Goal: Find specific page/section: Find specific page/section

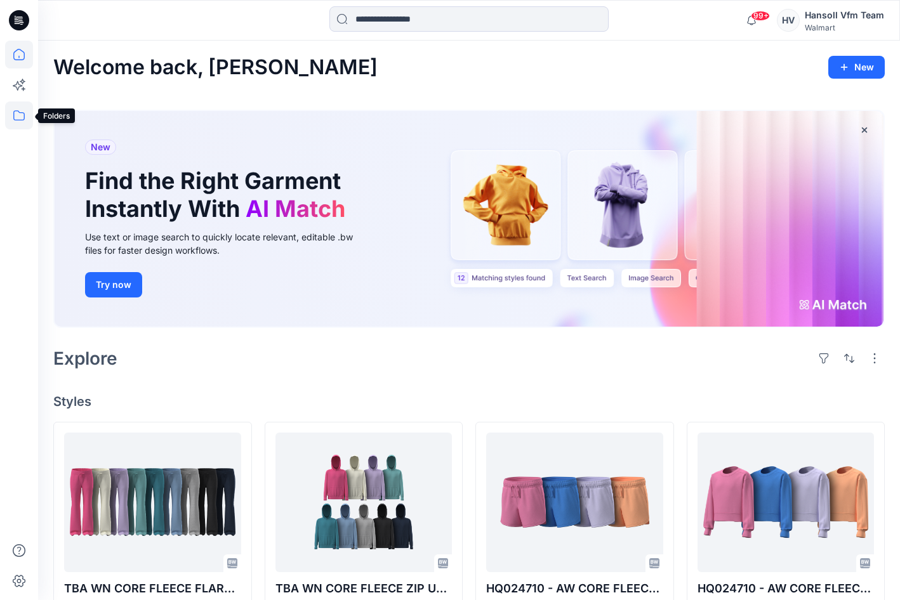
click at [17, 115] on icon at bounding box center [19, 116] width 28 height 28
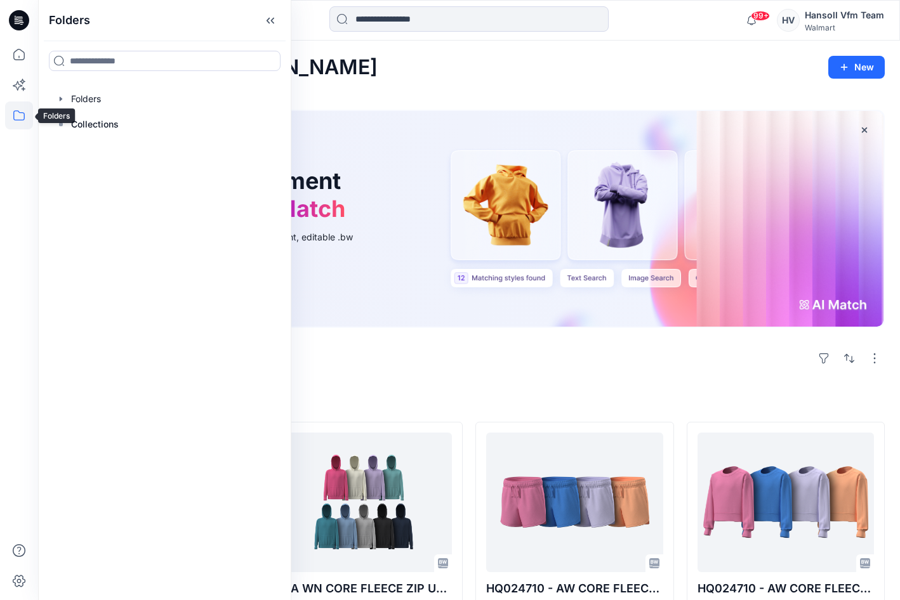
click at [18, 119] on icon at bounding box center [19, 116] width 28 height 28
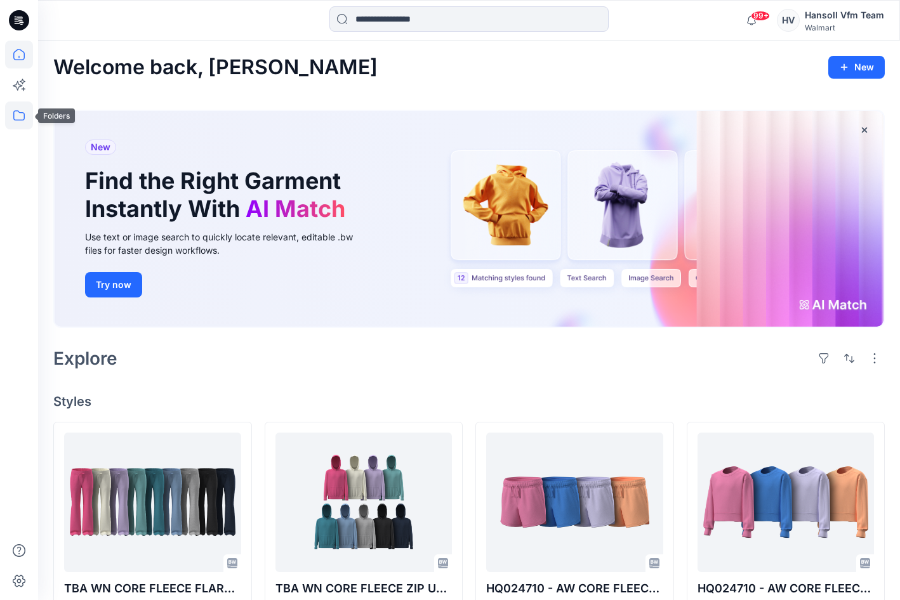
click at [25, 114] on icon at bounding box center [19, 116] width 28 height 28
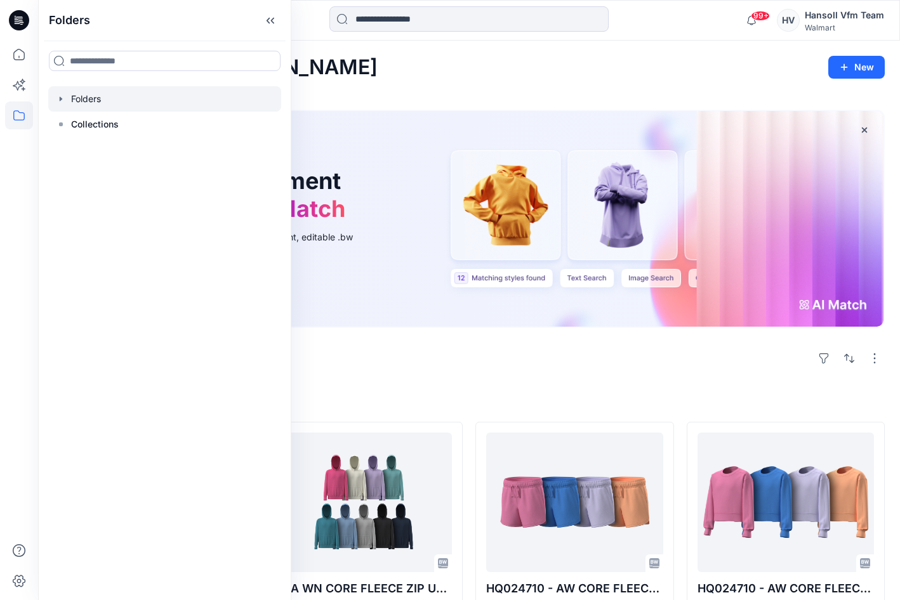
click at [84, 99] on div at bounding box center [164, 98] width 233 height 25
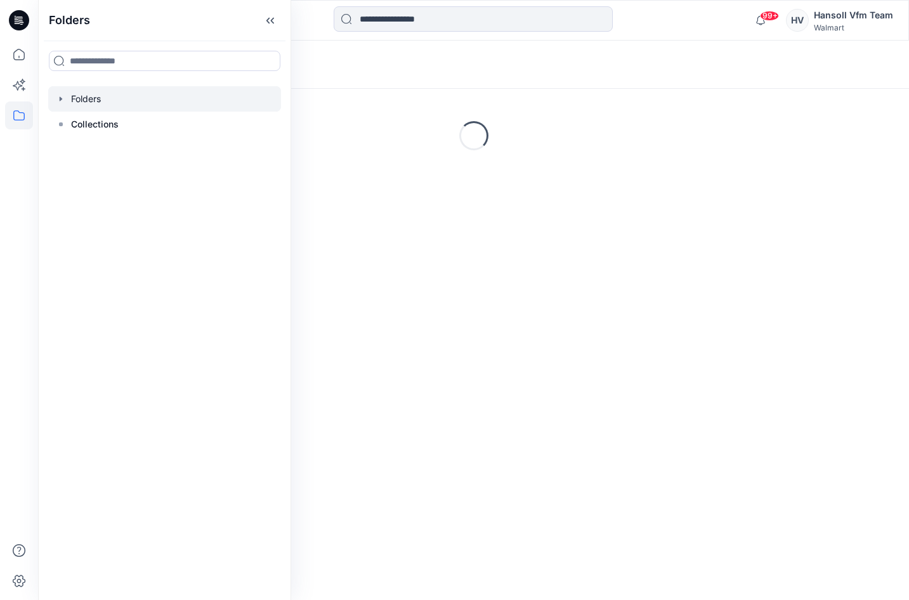
click at [60, 100] on icon "button" at bounding box center [61, 99] width 10 height 10
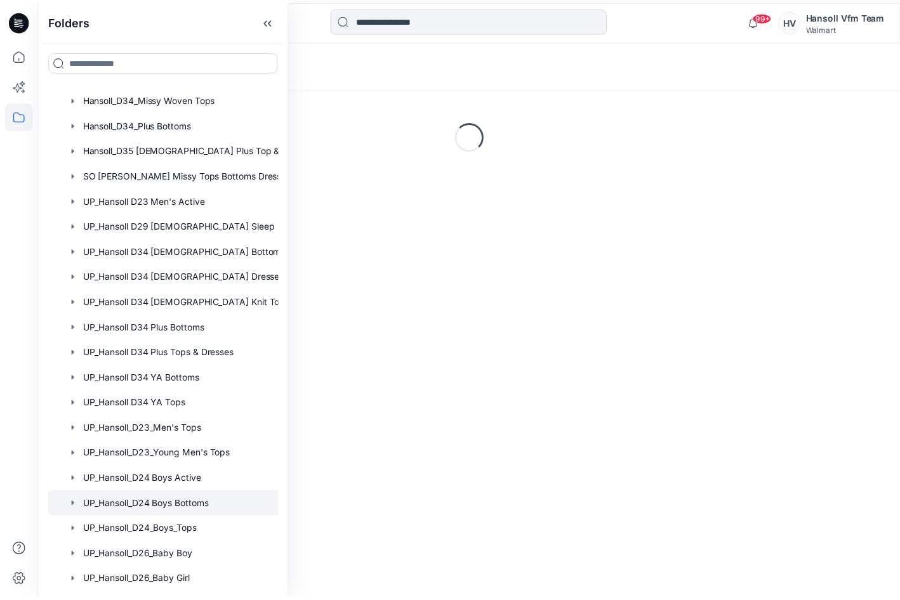
scroll to position [628, 0]
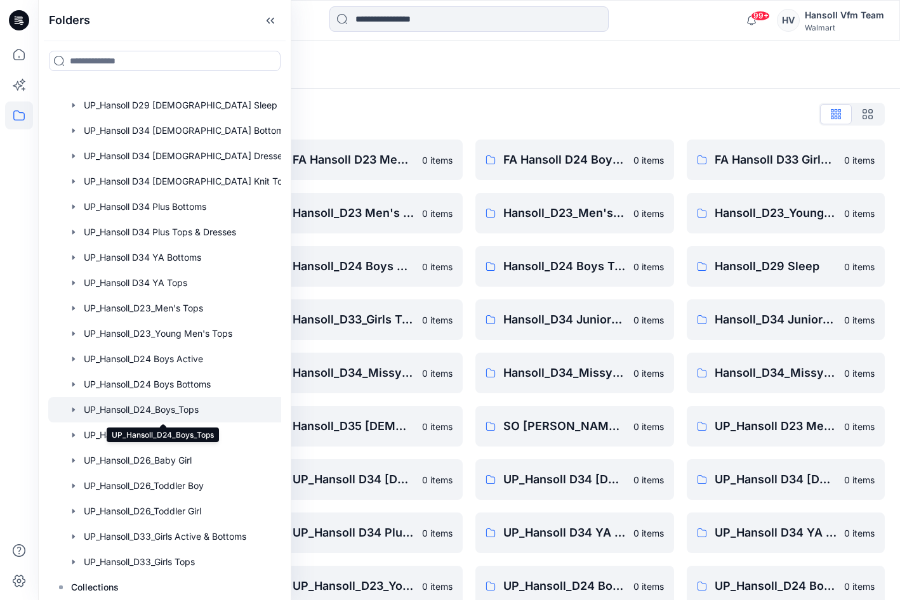
click at [177, 407] on div at bounding box center [181, 409] width 266 height 25
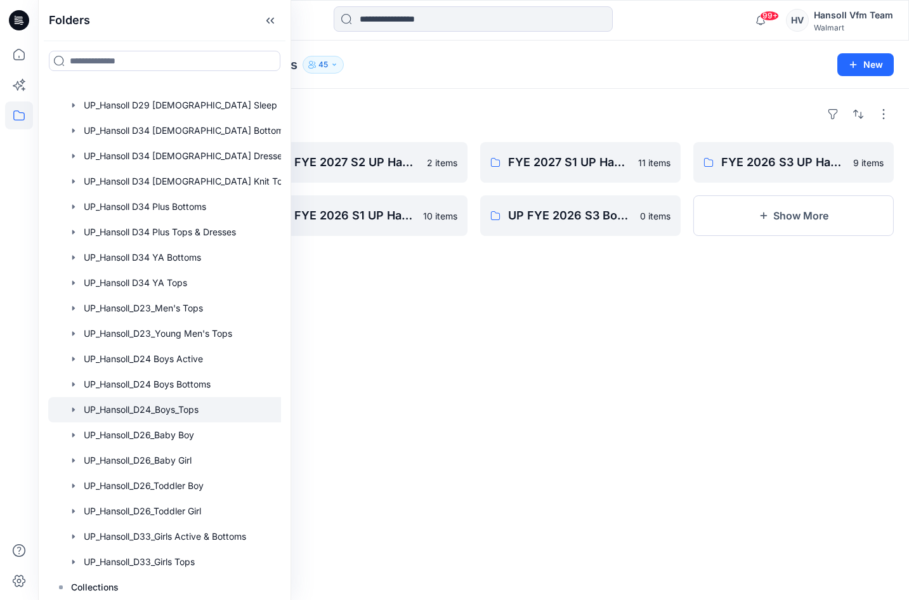
click at [420, 405] on div "Folders FYE 2027 S3 UP Hansoll Boys Tops 13 items FYE 2026 S4 UP Hansoll Boys T…" at bounding box center [473, 344] width 871 height 511
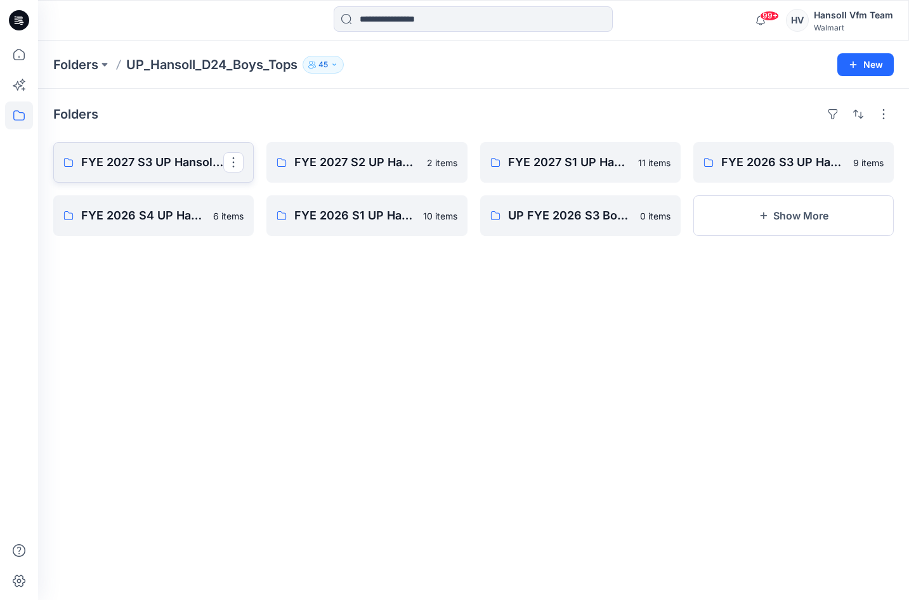
click at [213, 160] on p "FYE 2027 S3 UP Hansoll Boys Tops" at bounding box center [152, 163] width 142 height 18
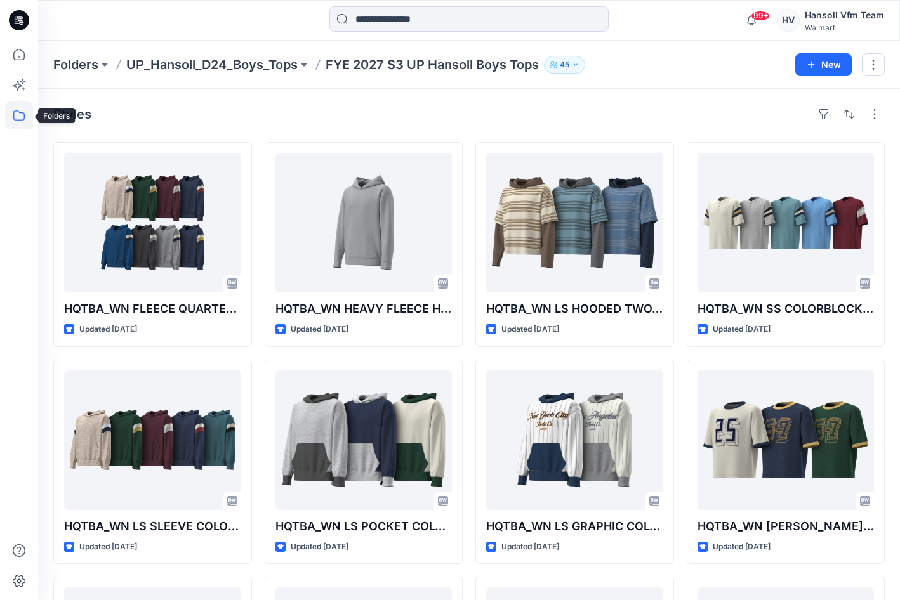
click at [21, 117] on icon at bounding box center [19, 116] width 28 height 28
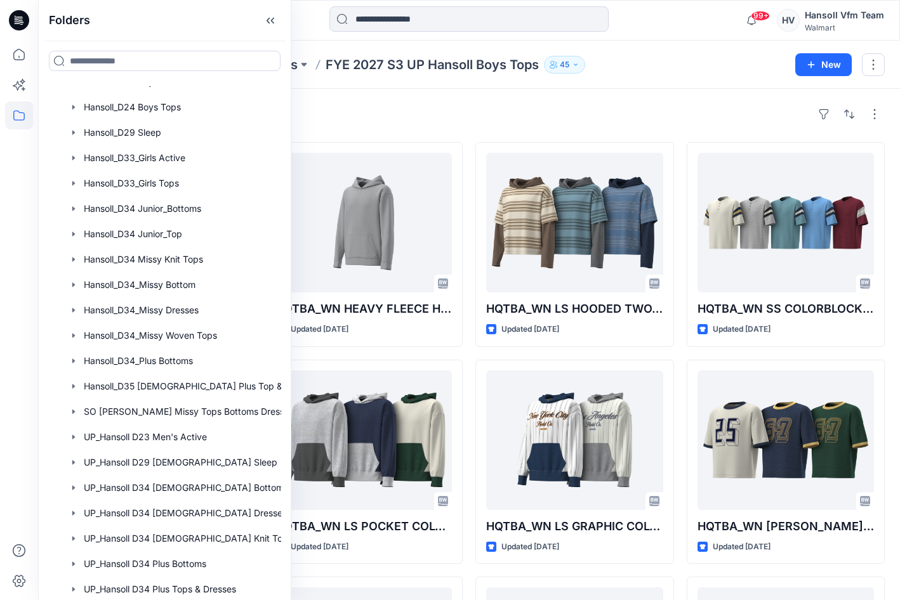
scroll to position [444, 0]
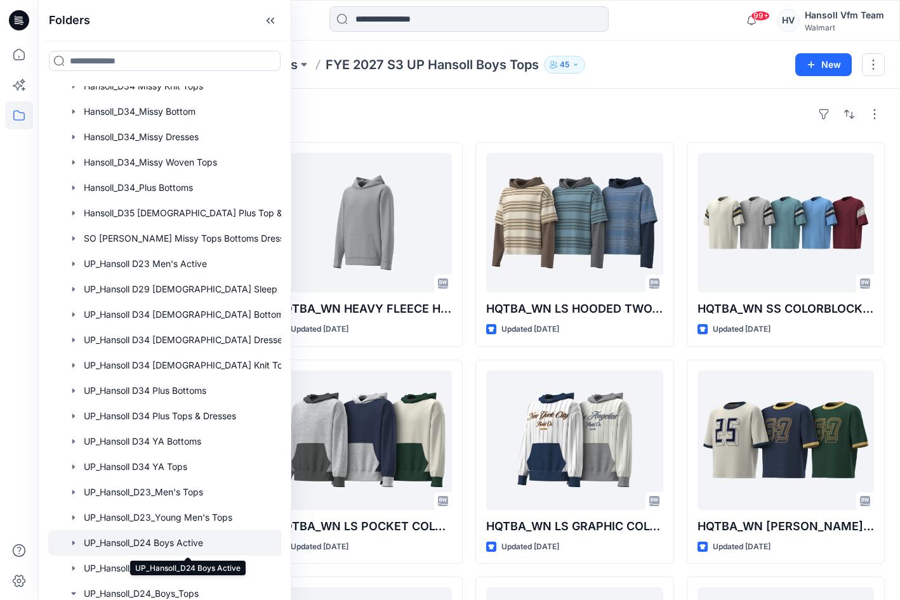
click at [189, 539] on div at bounding box center [187, 542] width 278 height 25
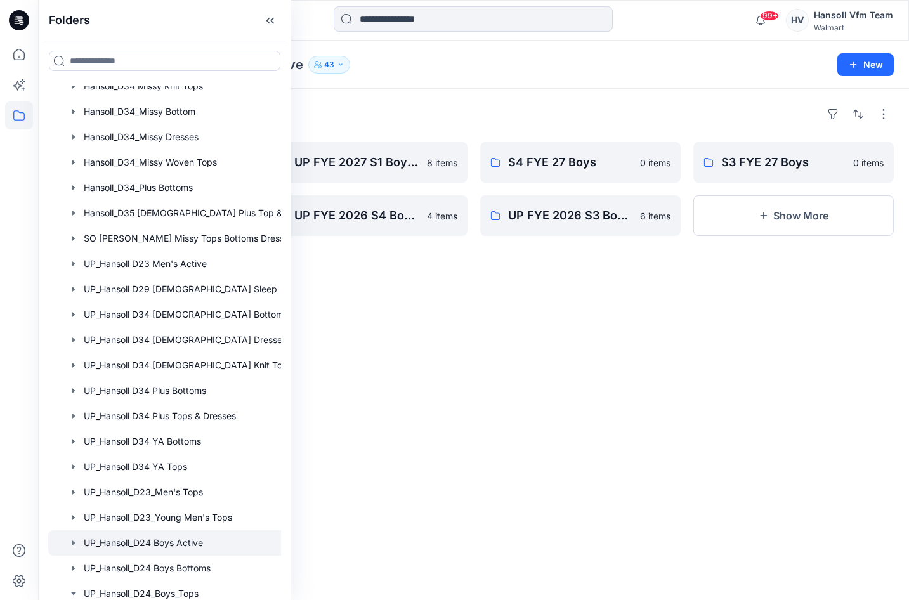
click at [390, 331] on div "Folders UP FYE 2027 S3 Boys Active 11 items S2 FYE 27 Boys 0 items UP FYE 2027 …" at bounding box center [473, 344] width 871 height 511
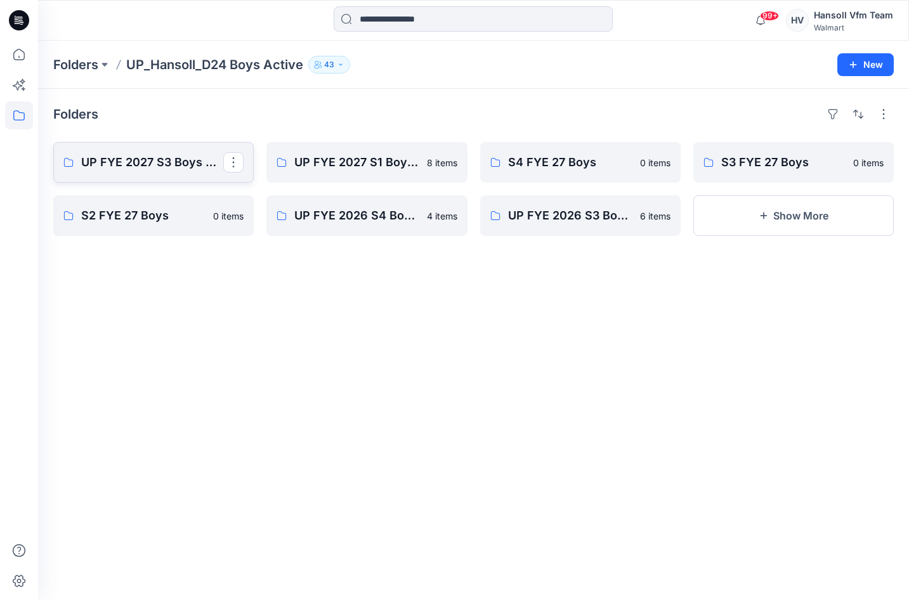
click at [193, 160] on p "UP FYE 2027 S3 Boys Active" at bounding box center [152, 163] width 142 height 18
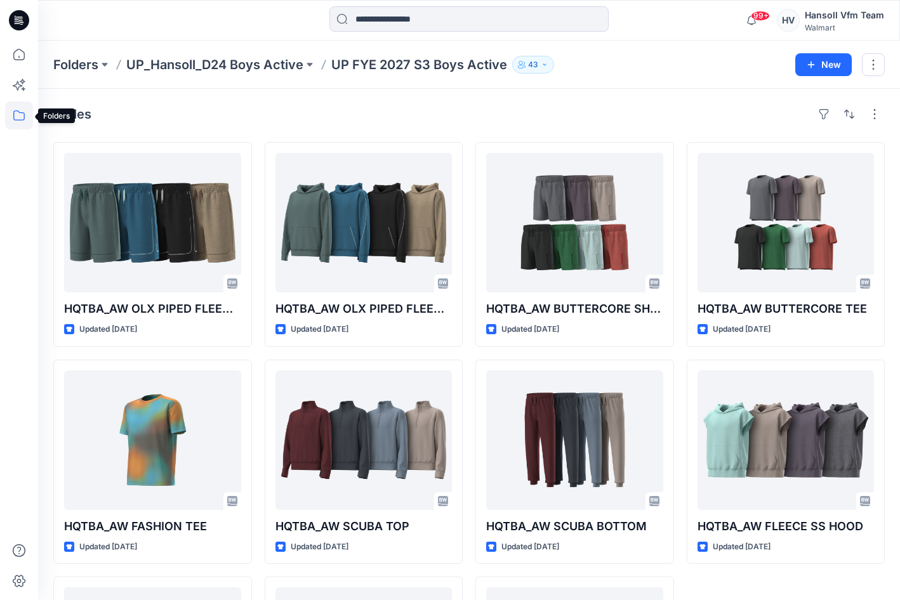
click at [19, 119] on icon at bounding box center [19, 116] width 28 height 28
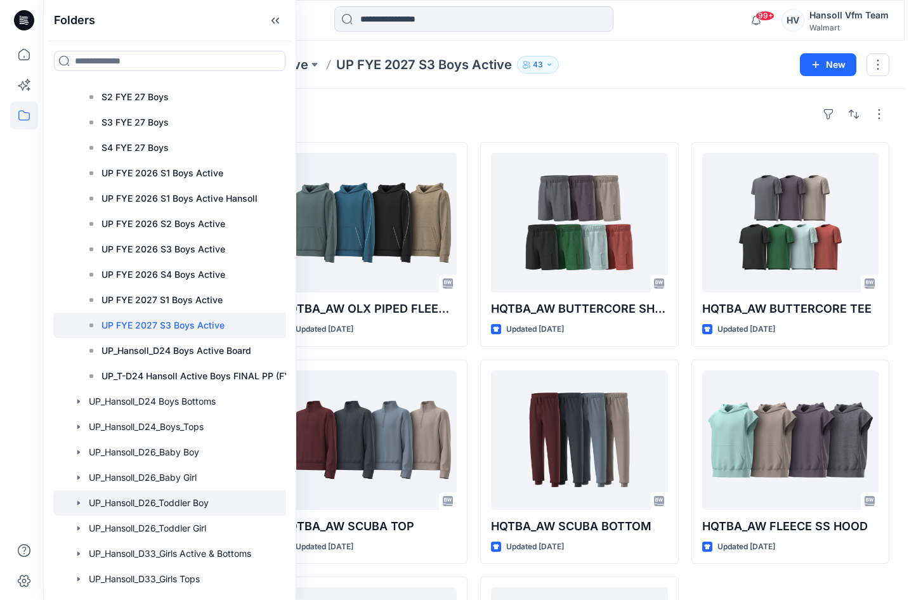
scroll to position [1138, 0]
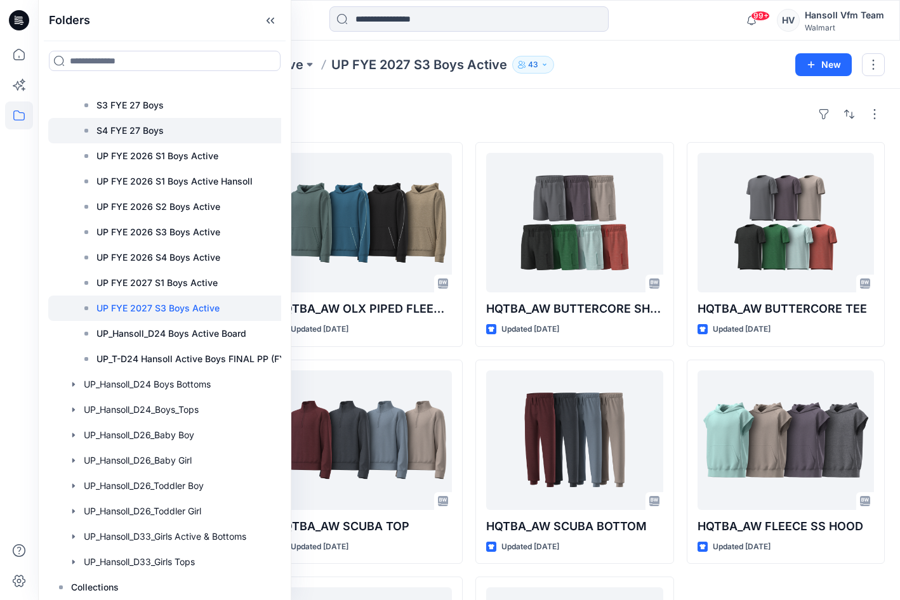
click at [124, 125] on p "S4 FYE 27 Boys" at bounding box center [129, 130] width 67 height 15
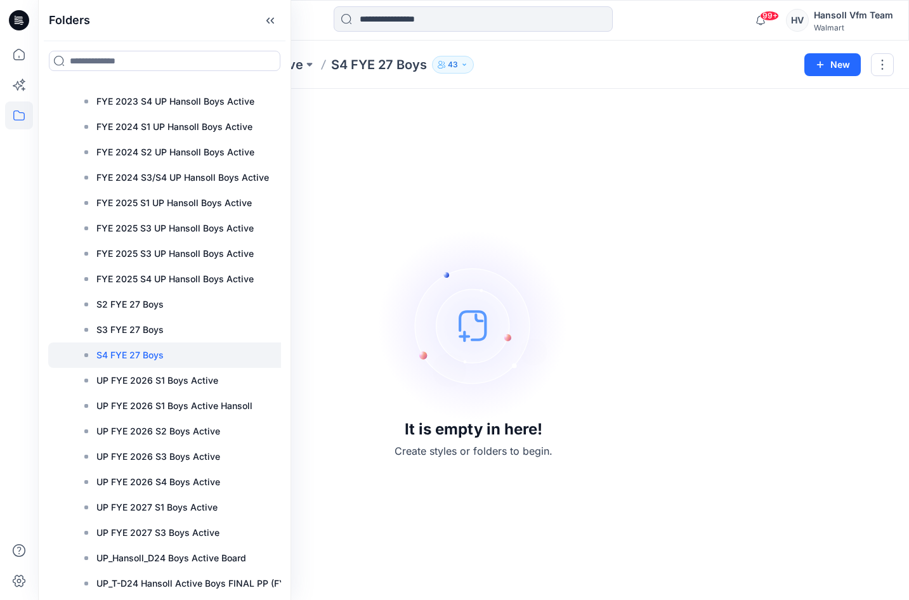
scroll to position [694, 0]
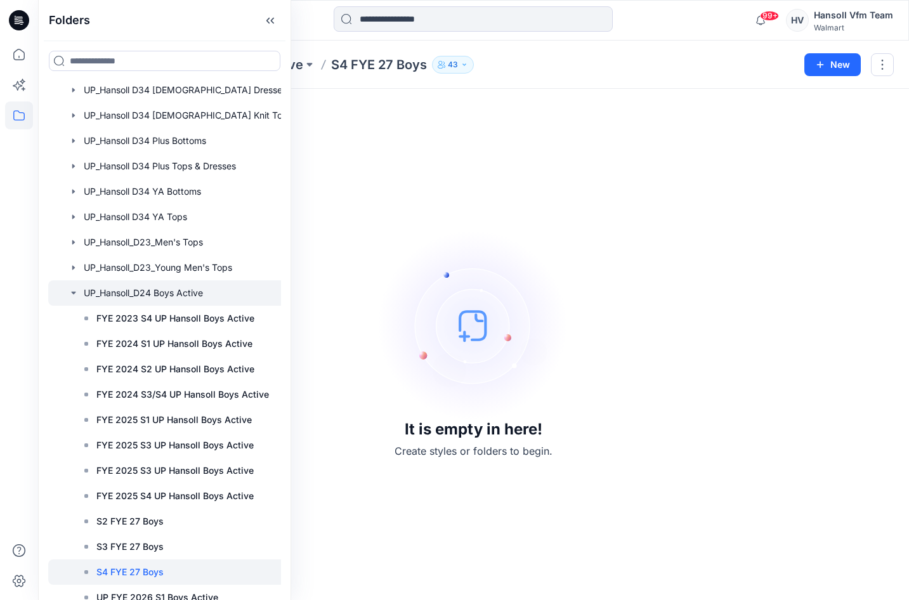
click at [143, 287] on div at bounding box center [187, 292] width 278 height 25
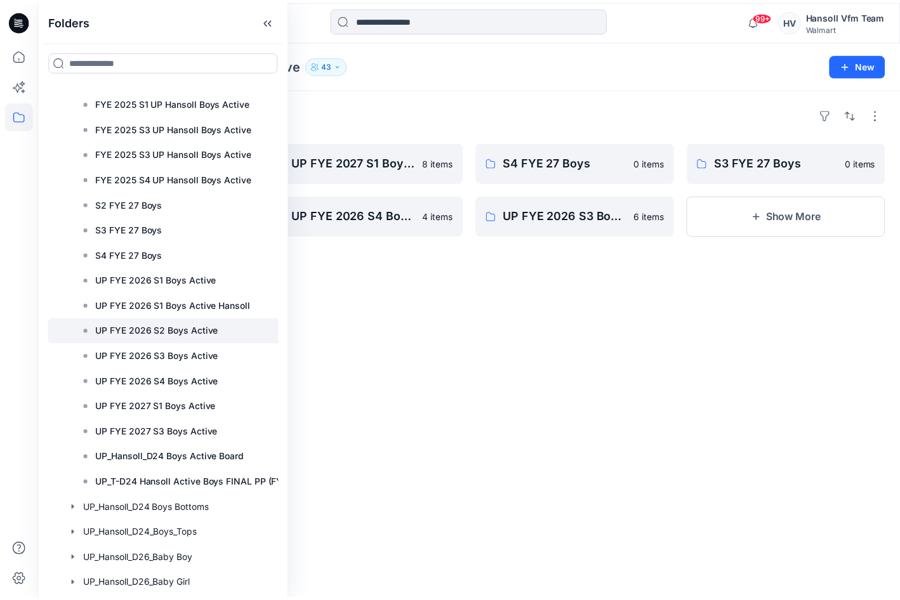
scroll to position [1138, 0]
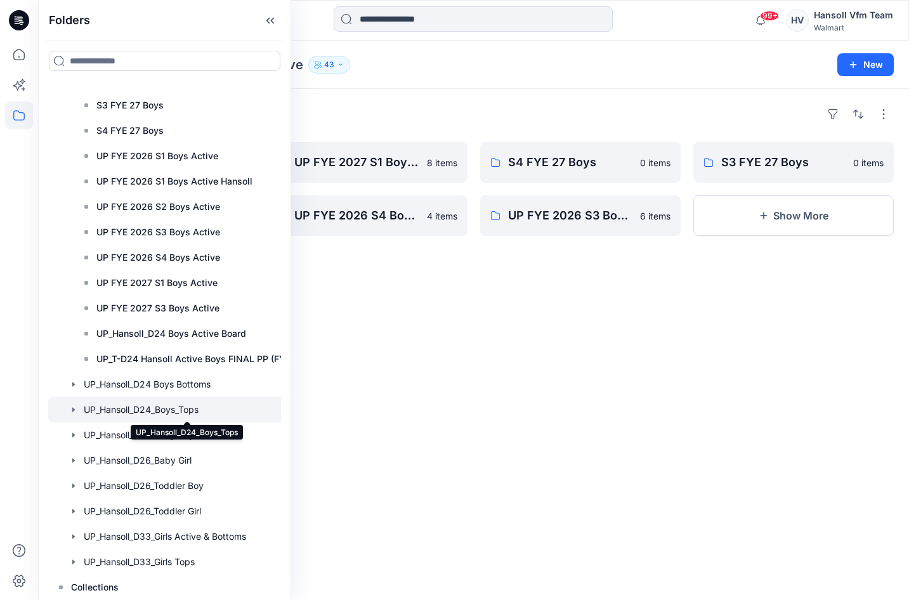
click at [146, 407] on div at bounding box center [187, 409] width 278 height 25
click at [450, 370] on div "Folders FYE 2027 S3 UP Hansoll Boys Tops 13 items FYE 2026 S4 UP Hansoll Boys T…" at bounding box center [473, 344] width 871 height 511
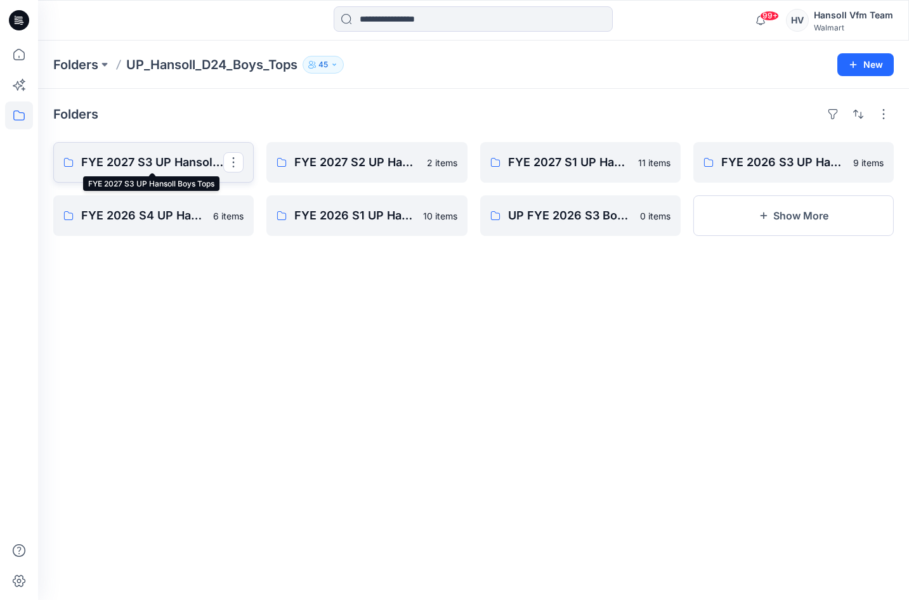
click at [112, 159] on p "FYE 2027 S3 UP Hansoll Boys Tops" at bounding box center [152, 163] width 142 height 18
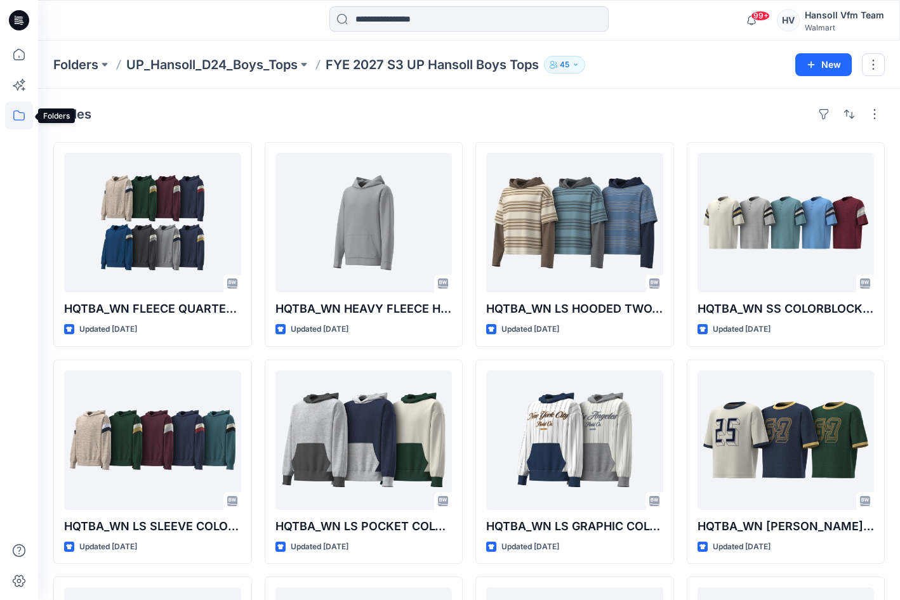
click at [16, 117] on icon at bounding box center [19, 116] width 28 height 28
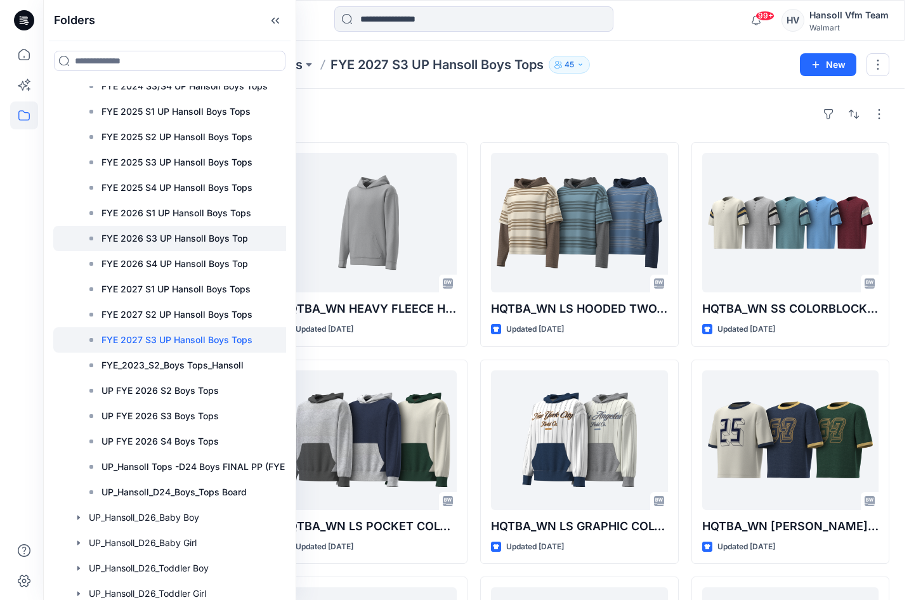
scroll to position [825, 0]
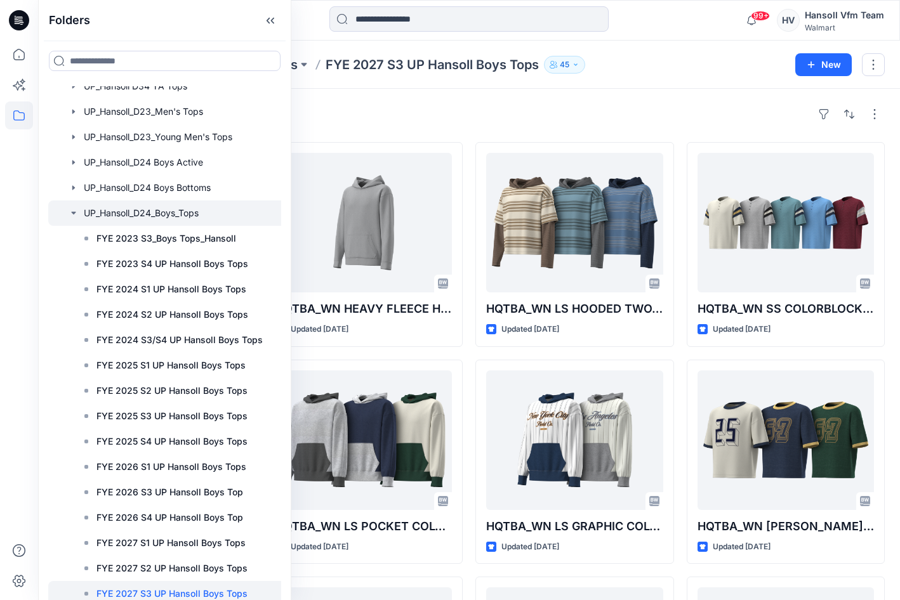
click at [144, 210] on div at bounding box center [187, 212] width 278 height 25
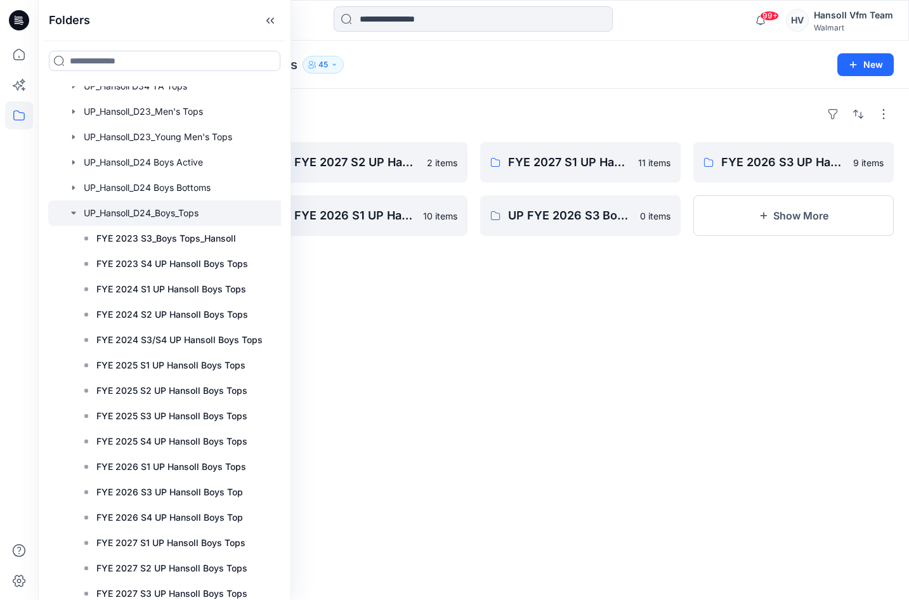
click at [71, 216] on icon "button" at bounding box center [74, 213] width 10 height 10
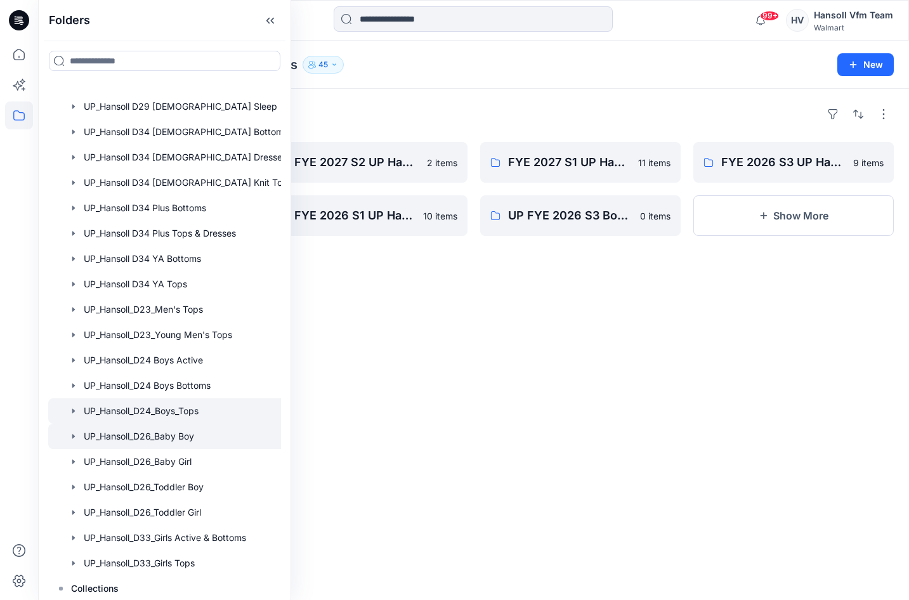
scroll to position [628, 0]
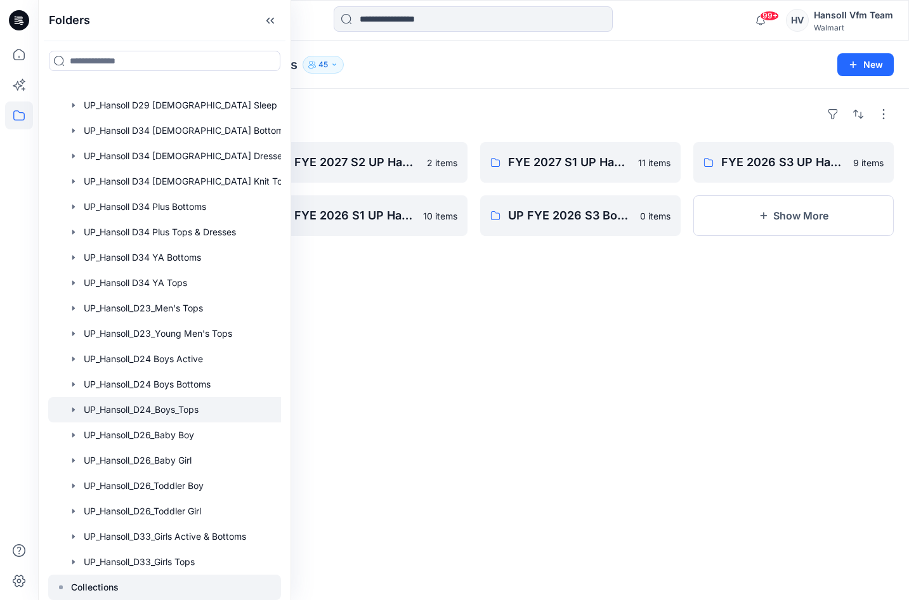
click at [106, 585] on p "Collections" at bounding box center [95, 587] width 48 height 15
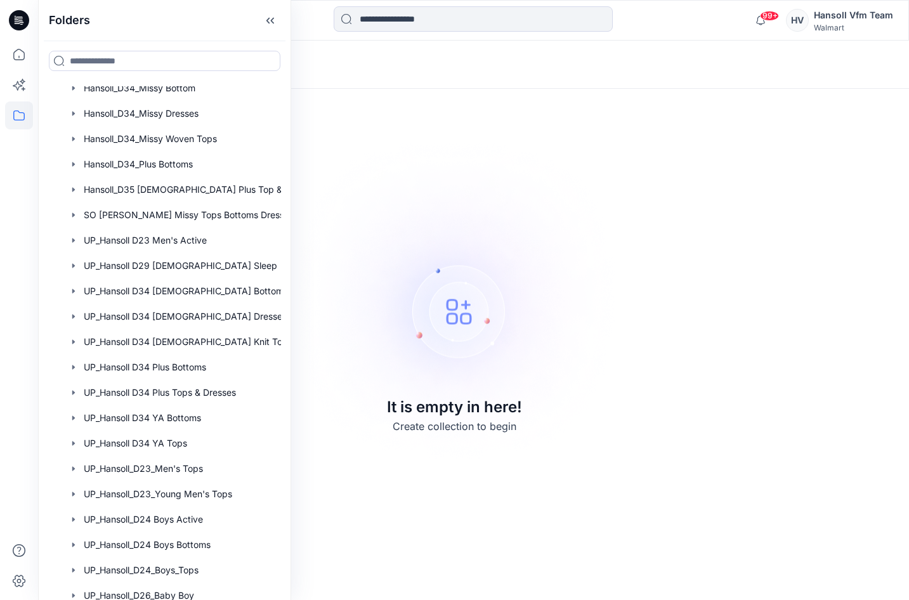
scroll to position [184, 0]
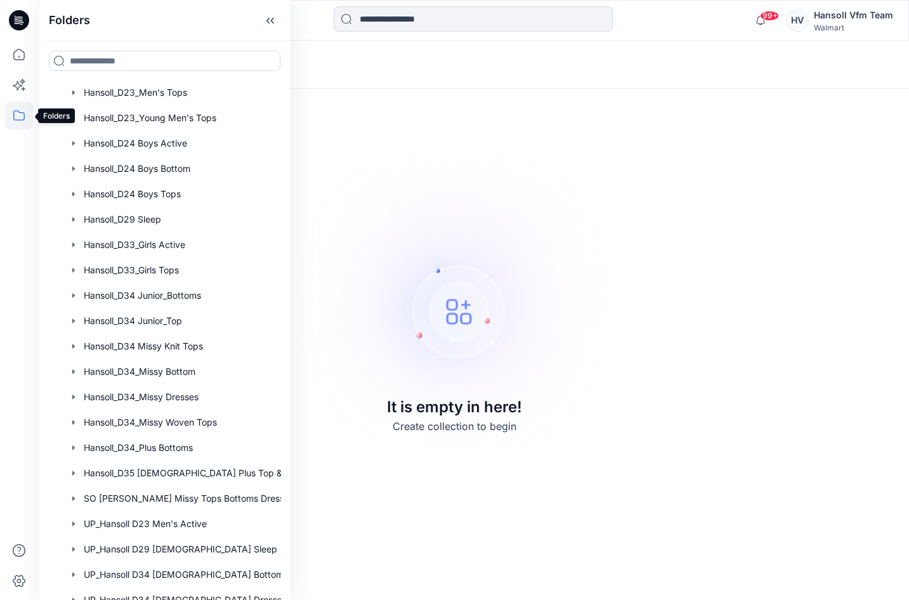
click at [23, 118] on icon at bounding box center [19, 116] width 28 height 28
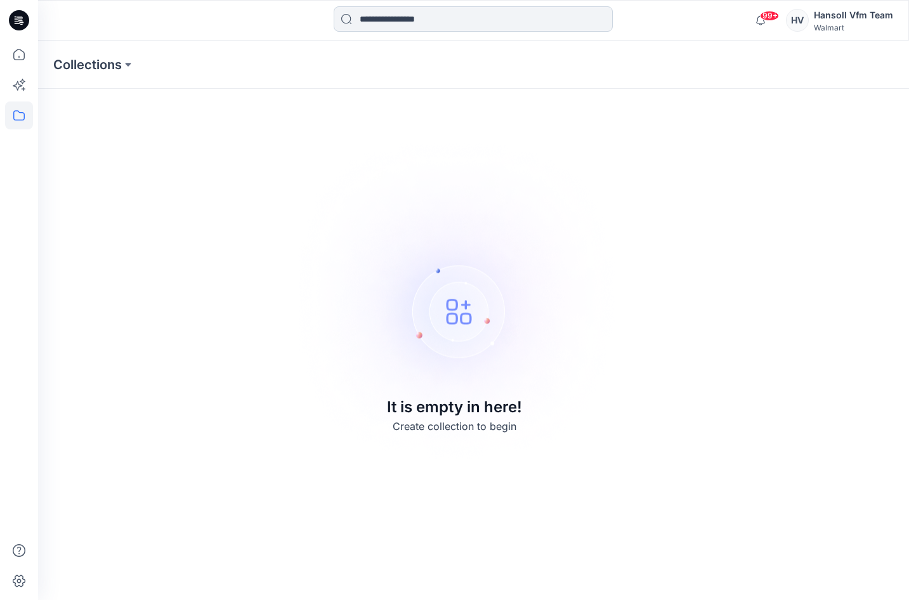
click at [383, 16] on input at bounding box center [473, 18] width 279 height 25
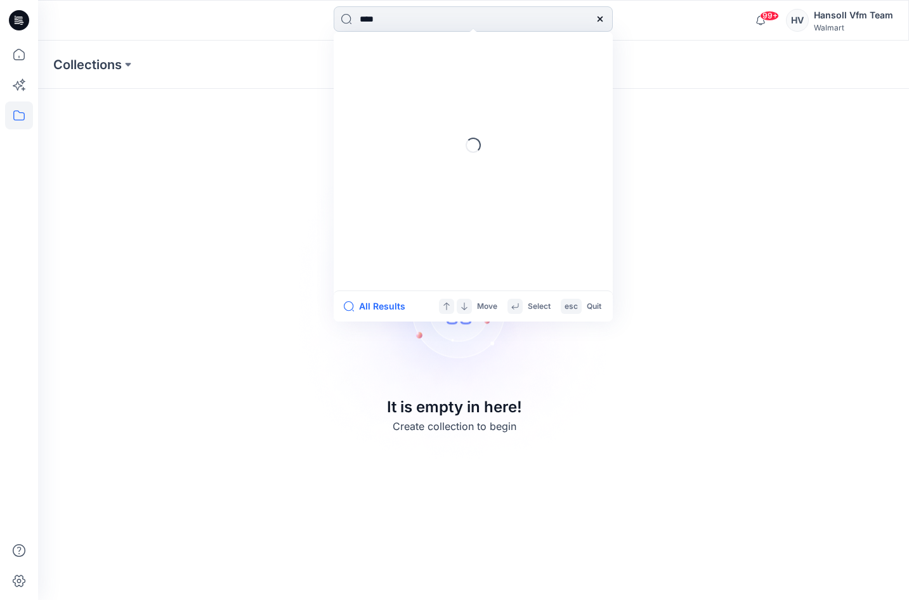
type input "*****"
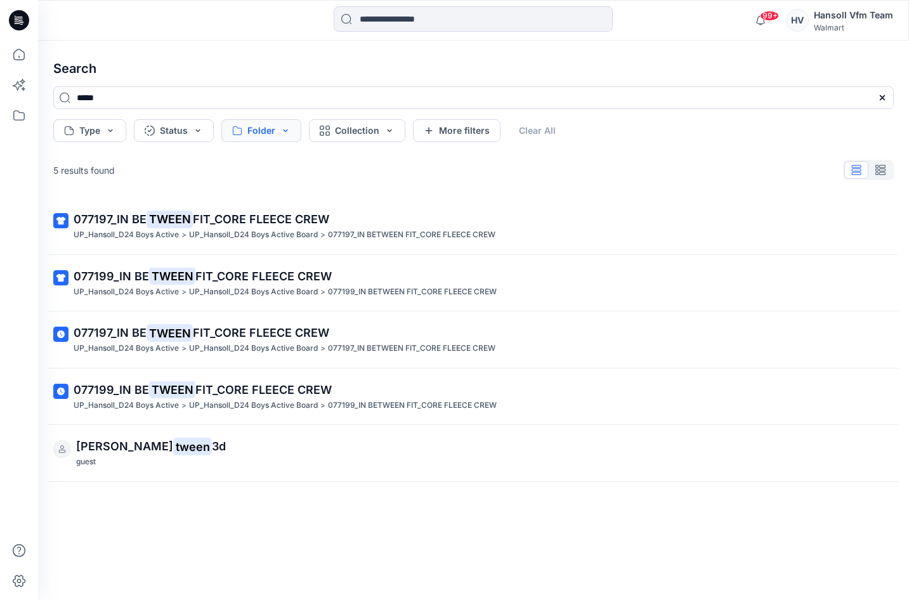
click at [260, 134] on button "Folder" at bounding box center [261, 130] width 80 height 23
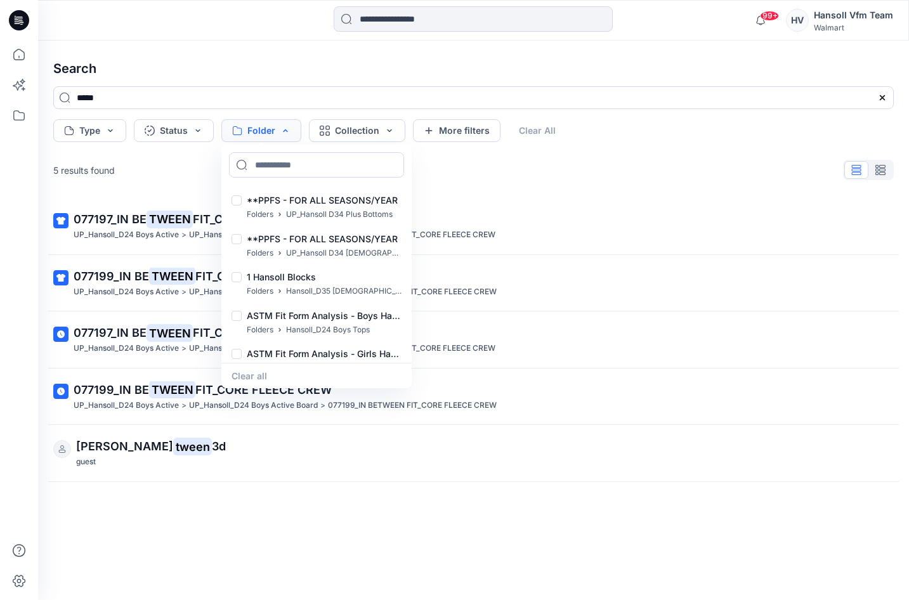
click at [265, 128] on button "Folder" at bounding box center [261, 130] width 80 height 23
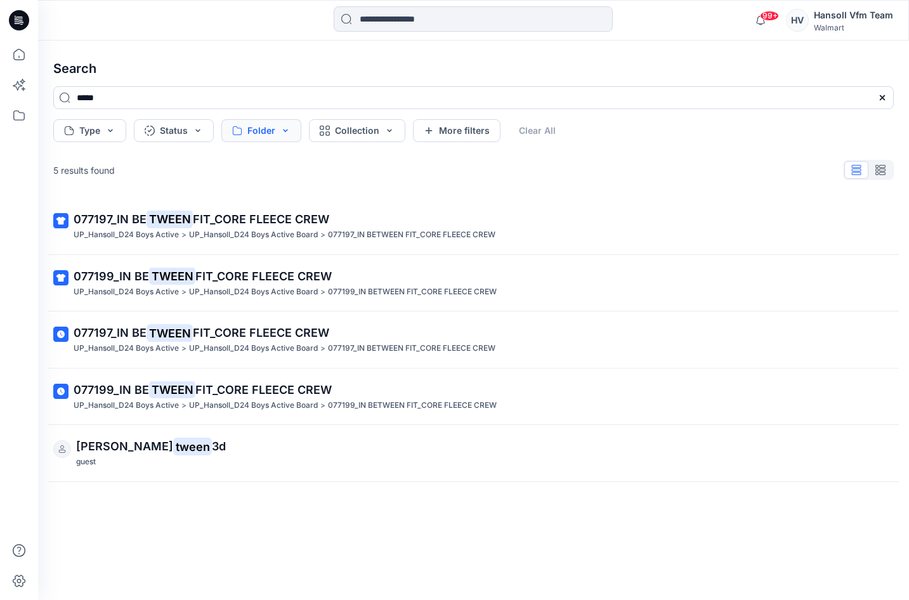
click at [266, 125] on button "Folder" at bounding box center [261, 130] width 80 height 23
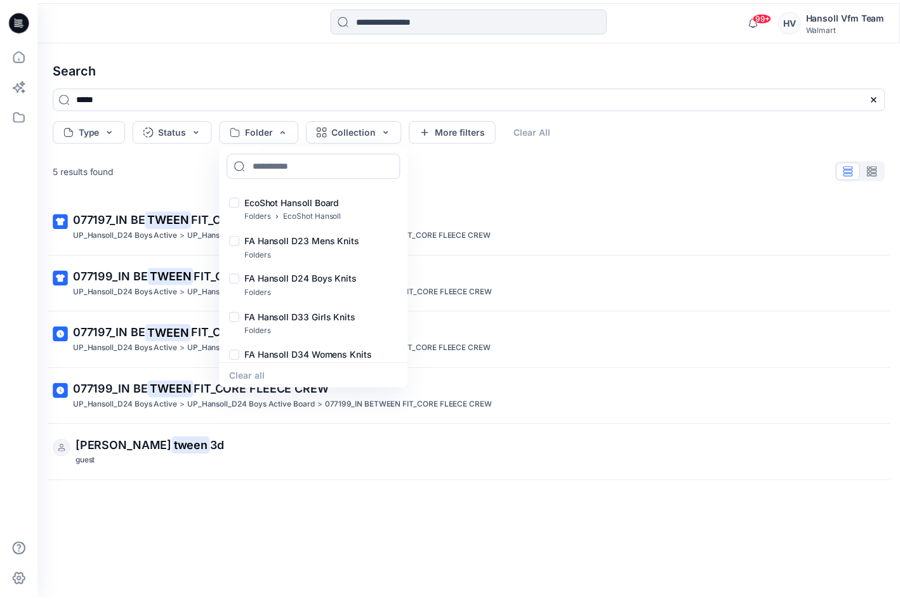
scroll to position [773, 0]
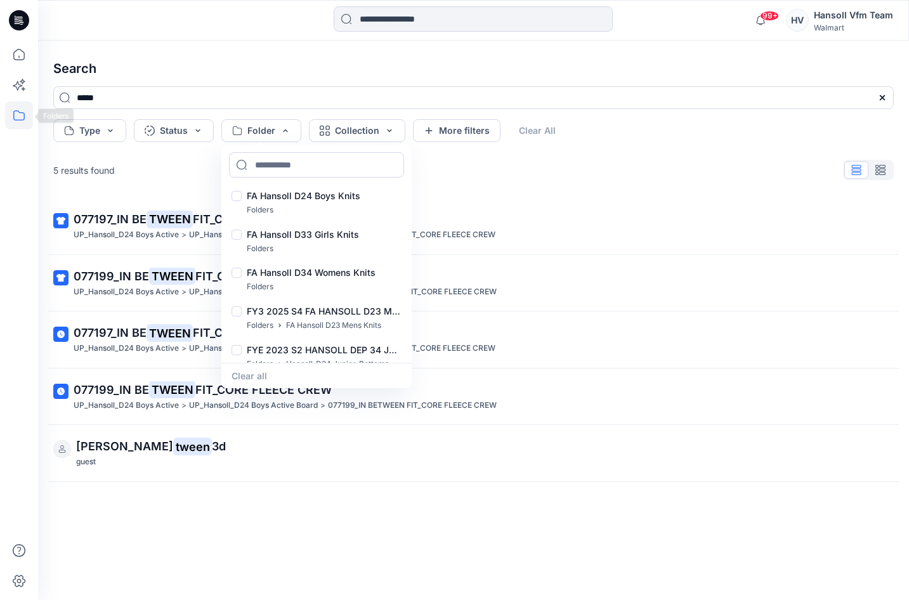
click at [20, 108] on icon at bounding box center [19, 116] width 28 height 28
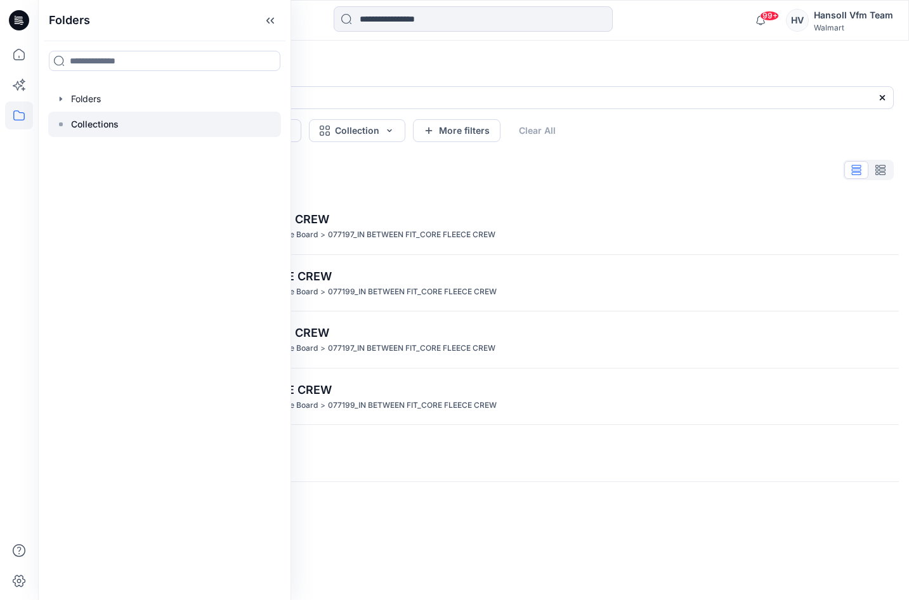
click at [103, 128] on p "Collections" at bounding box center [95, 124] width 48 height 15
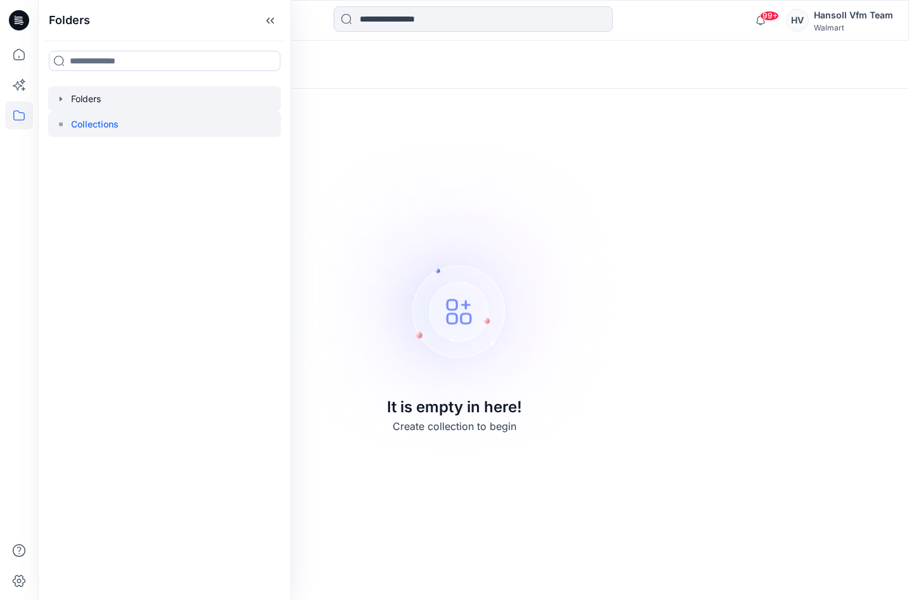
click at [100, 104] on div at bounding box center [164, 98] width 233 height 25
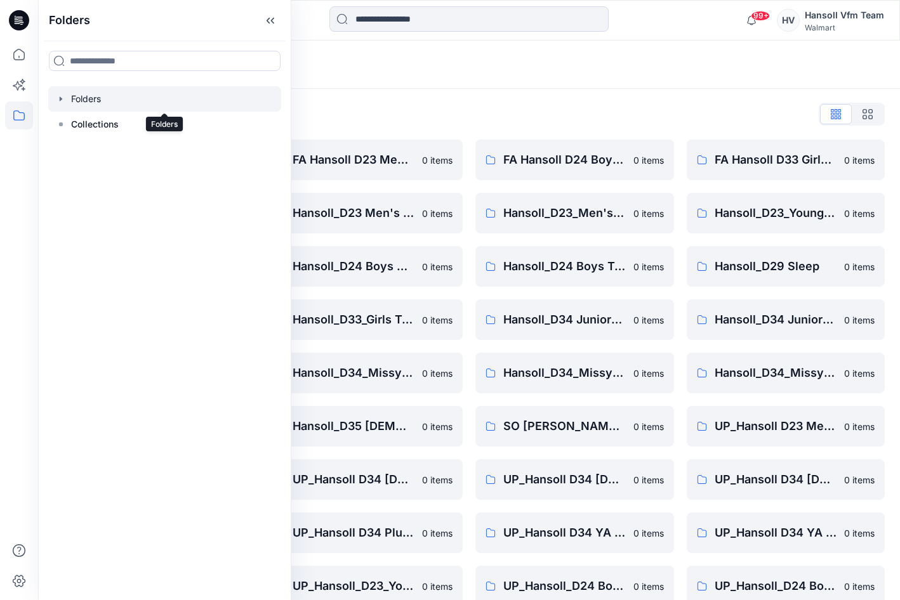
click at [100, 102] on div at bounding box center [164, 98] width 233 height 25
click at [66, 101] on div at bounding box center [164, 98] width 233 height 25
click at [62, 100] on icon "button" at bounding box center [61, 99] width 10 height 10
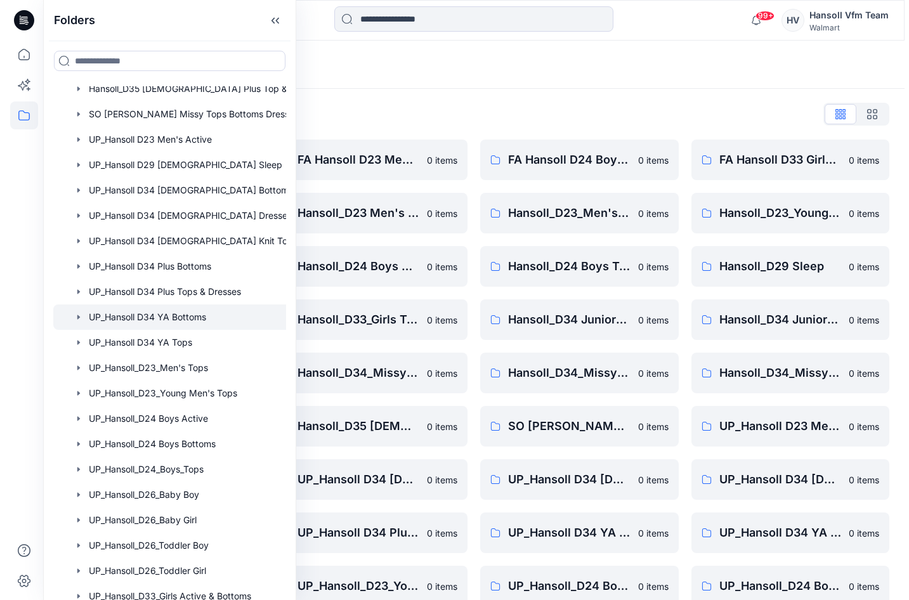
scroll to position [628, 0]
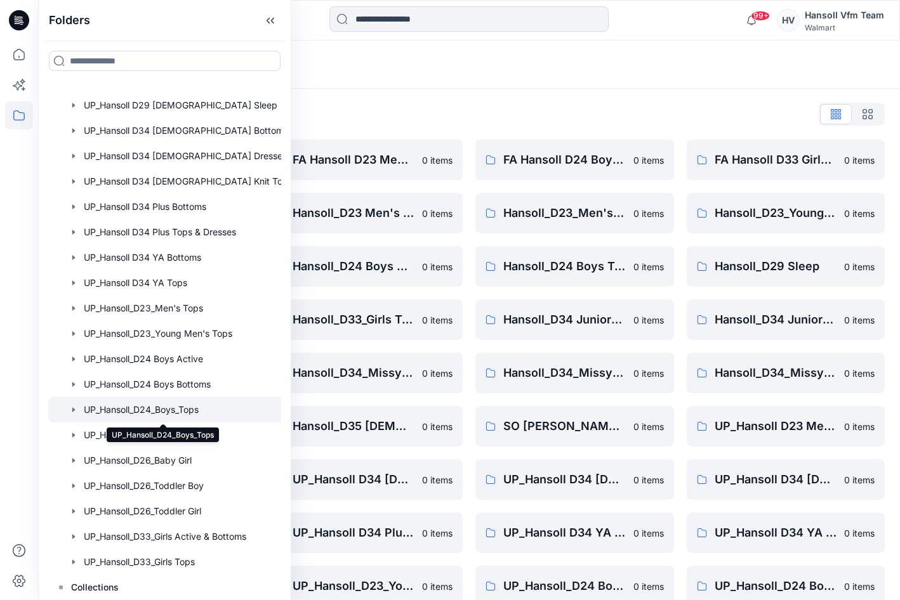
click at [134, 403] on div at bounding box center [181, 409] width 266 height 25
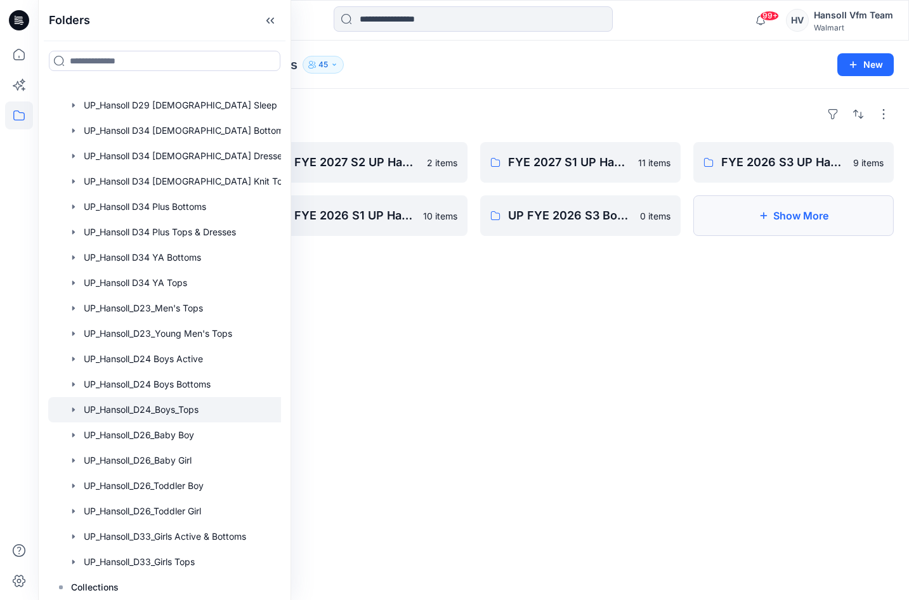
click at [778, 216] on button "Show More" at bounding box center [793, 215] width 200 height 41
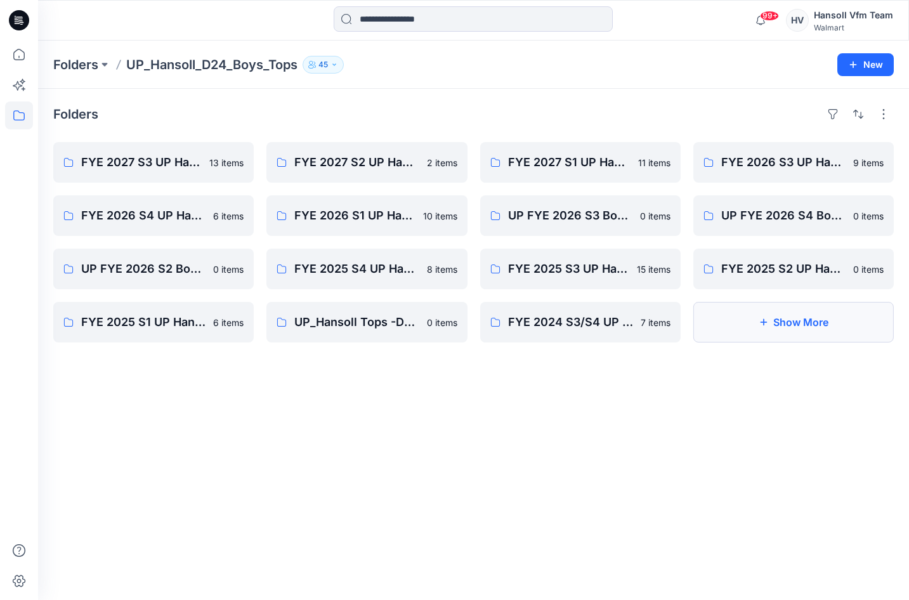
click at [809, 327] on button "Show More" at bounding box center [793, 322] width 200 height 41
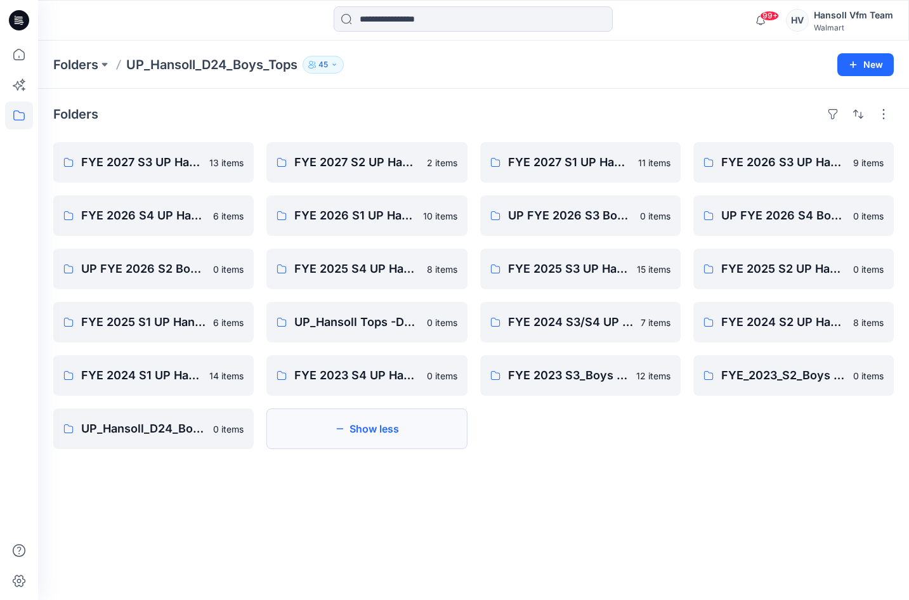
click at [381, 436] on button "Show less" at bounding box center [366, 429] width 200 height 41
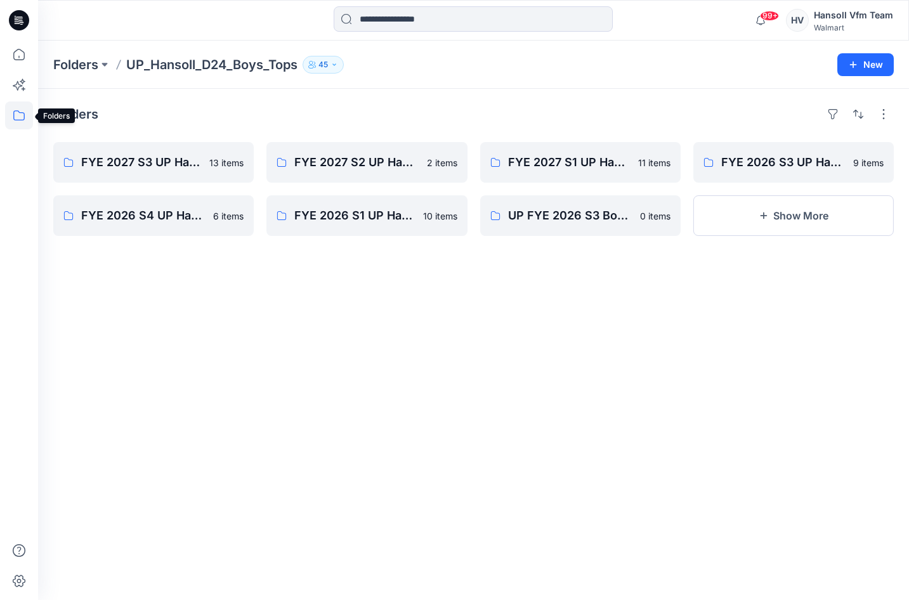
click at [19, 115] on icon at bounding box center [19, 116] width 28 height 28
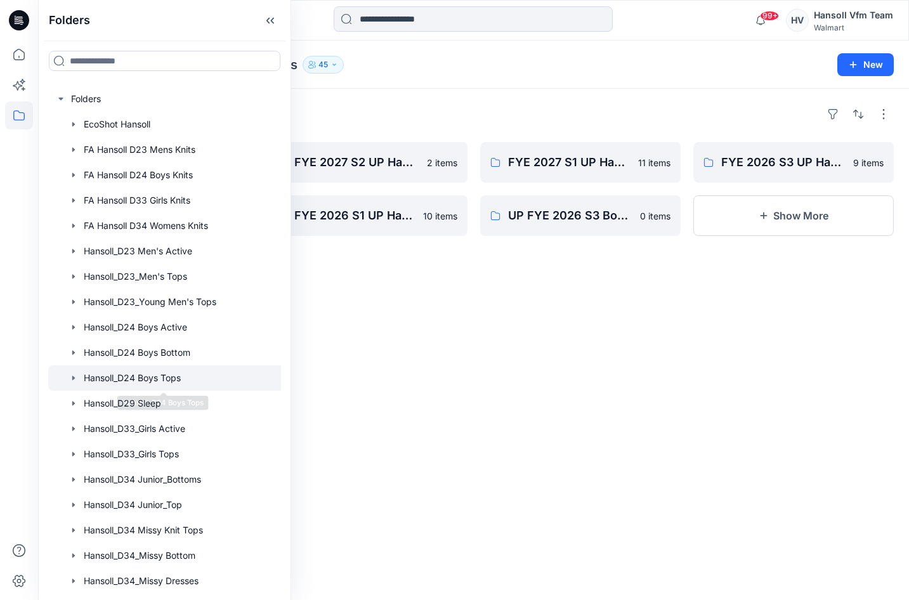
click at [166, 375] on div at bounding box center [181, 377] width 266 height 25
click at [610, 361] on div "Folders ASTM Fit Form Analysis - Boys Hansoll 4 items FYE2024 S3 Grade/Jump Siz…" at bounding box center [473, 344] width 871 height 511
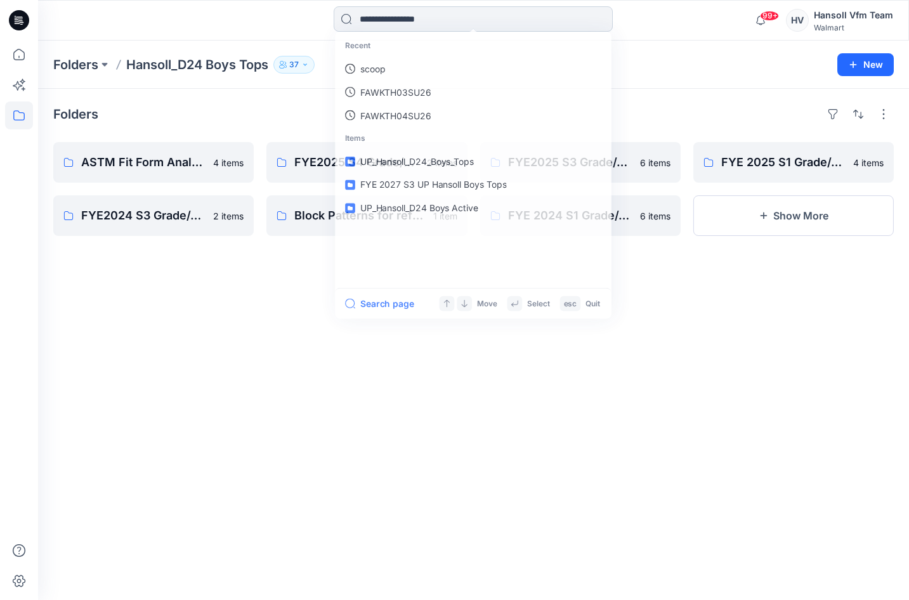
click at [462, 8] on input at bounding box center [473, 18] width 279 height 25
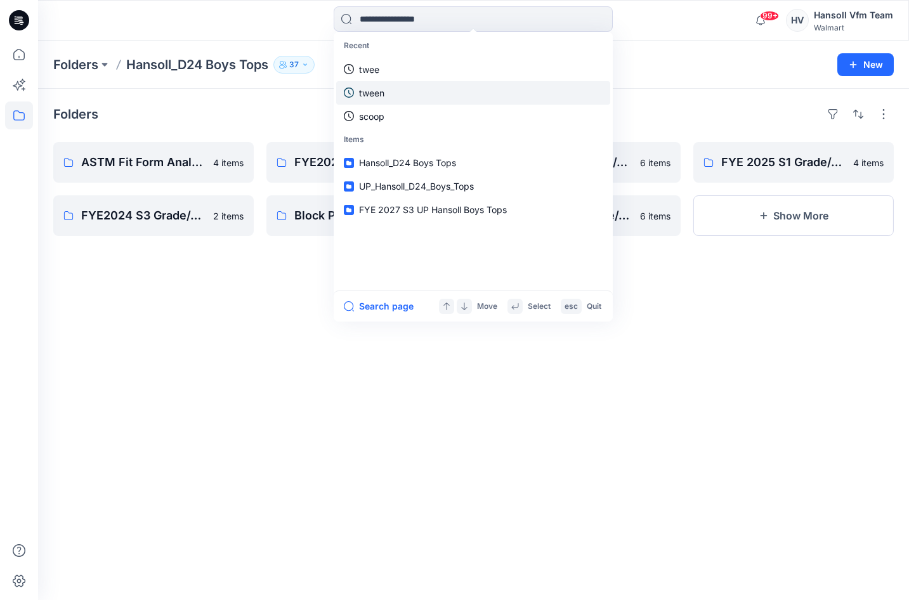
click at [388, 92] on link "tween" at bounding box center [473, 92] width 274 height 23
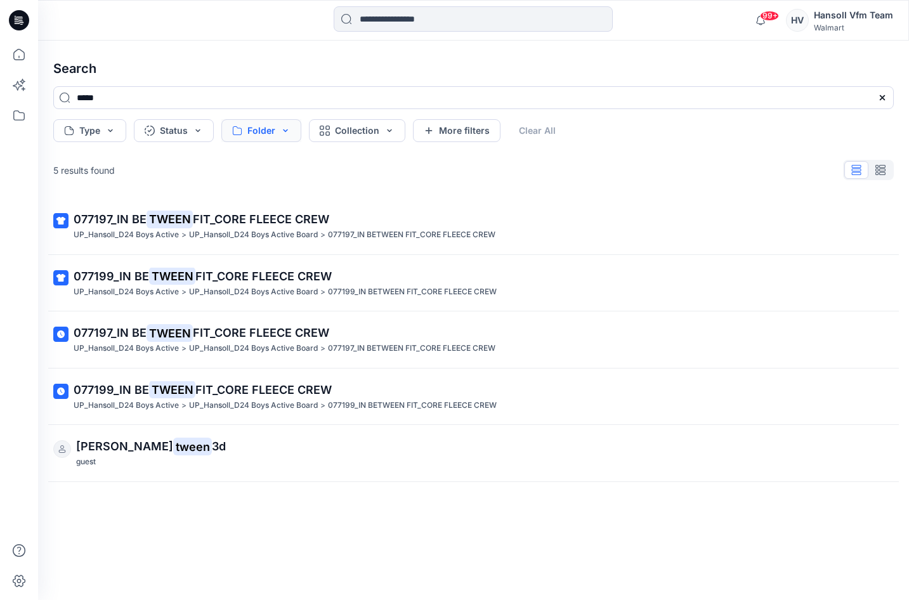
click at [256, 135] on button "Folder" at bounding box center [261, 130] width 80 height 23
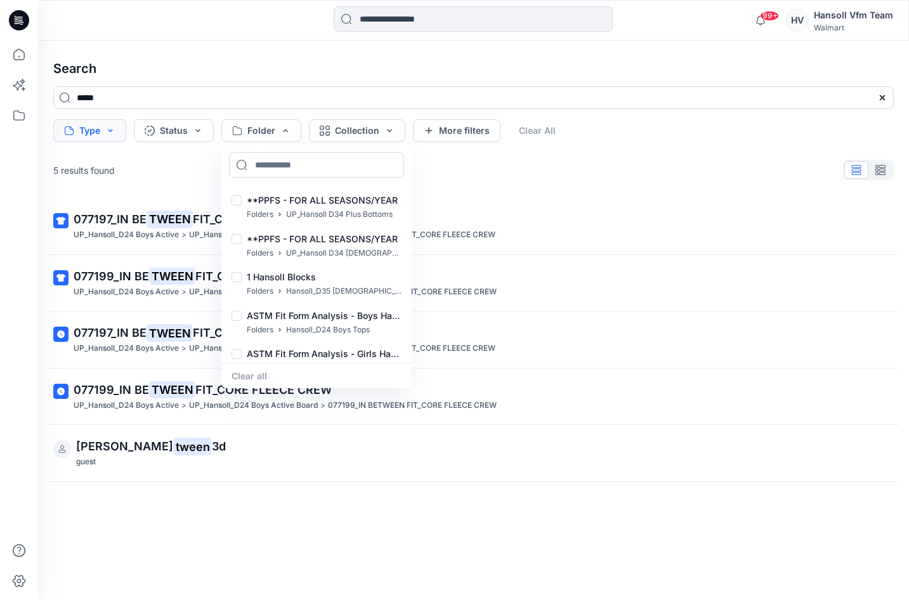
drag, startPoint x: 133, startPoint y: 171, endPoint x: 112, endPoint y: 129, distance: 46.2
click at [129, 168] on div "5 results found" at bounding box center [473, 169] width 861 height 25
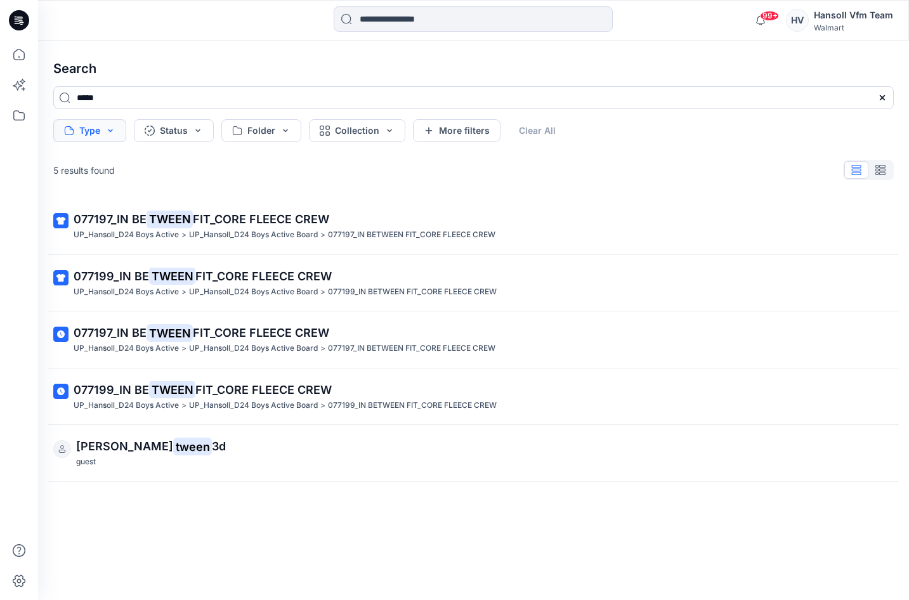
click at [112, 129] on button "Type" at bounding box center [89, 130] width 73 height 23
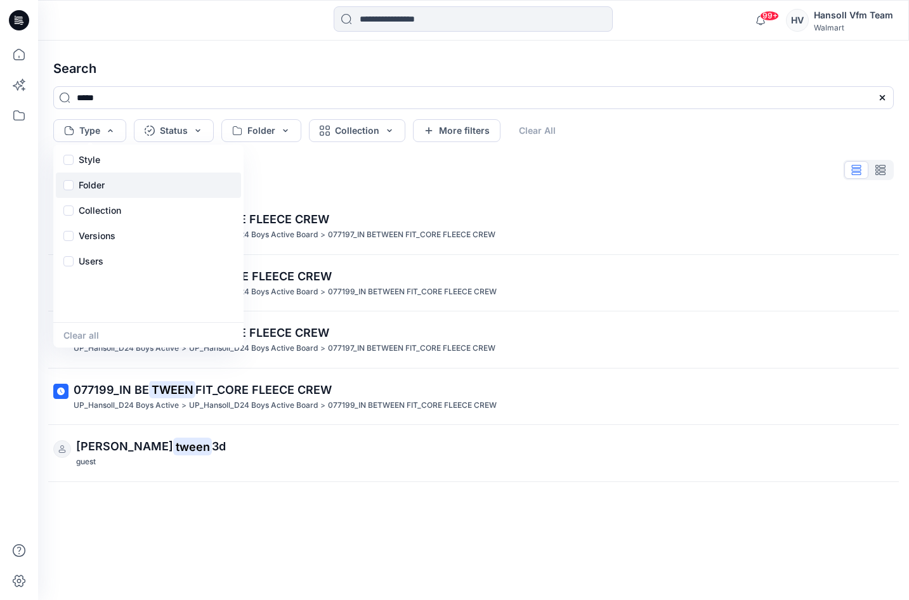
click at [97, 188] on p "Folder" at bounding box center [92, 185] width 26 height 15
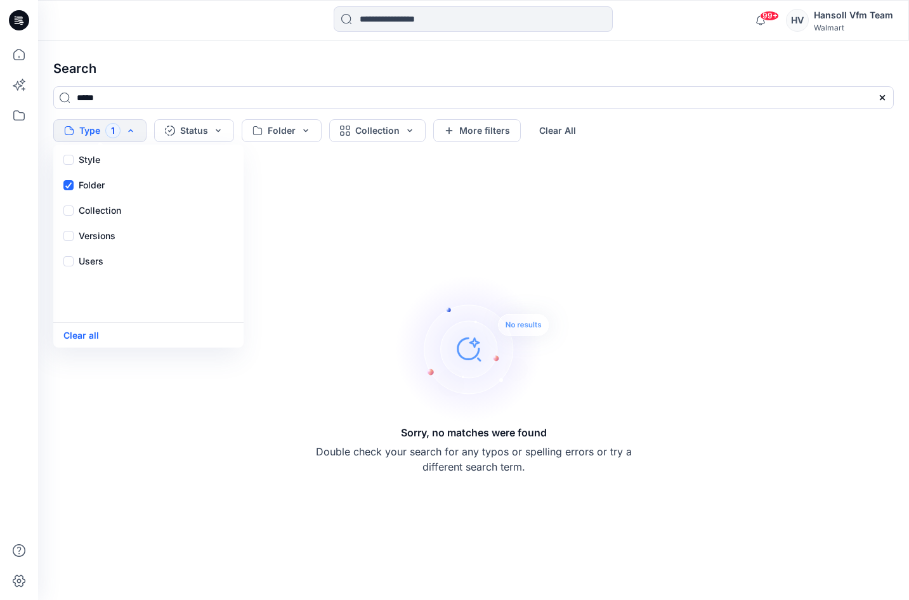
click at [695, 296] on div "Sorry, no matches were found Double check your search for any typos or spelling…" at bounding box center [473, 373] width 861 height 433
click at [10, 115] on icon at bounding box center [19, 116] width 28 height 28
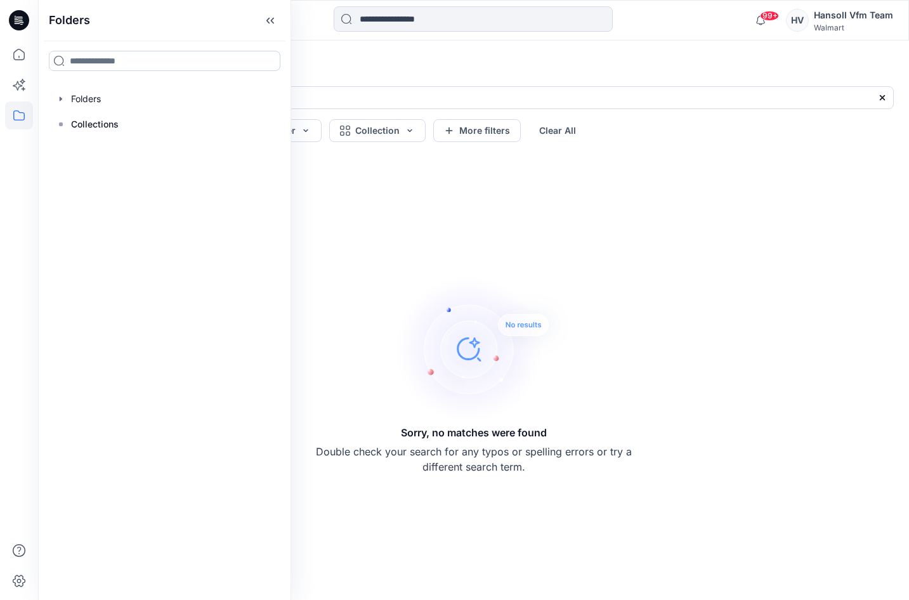
click at [109, 55] on input at bounding box center [165, 61] width 232 height 20
type input "*****"
click at [820, 21] on div "Hansoll Vfm Team" at bounding box center [853, 15] width 79 height 15
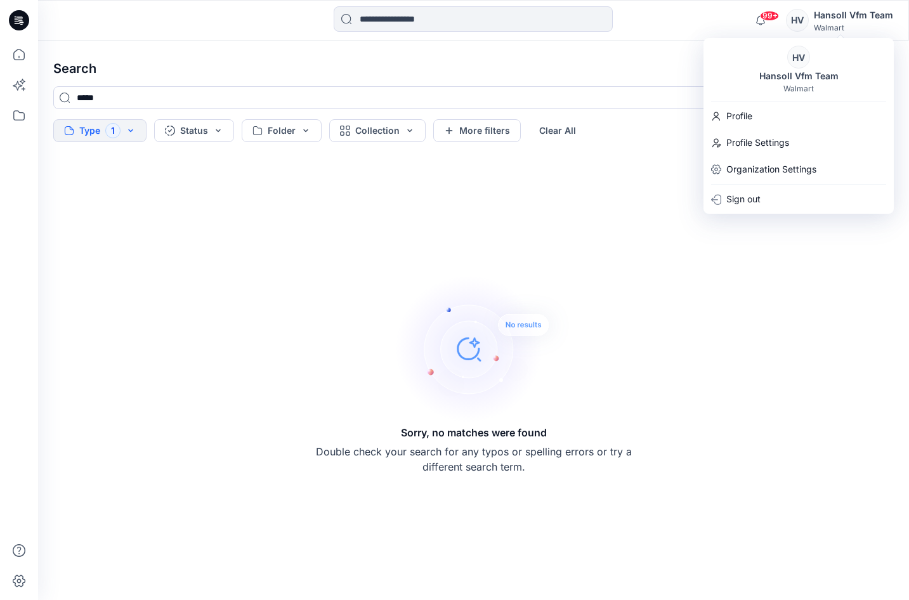
click at [814, 18] on div "HV Hansoll Vfm Team Walmart" at bounding box center [839, 20] width 107 height 25
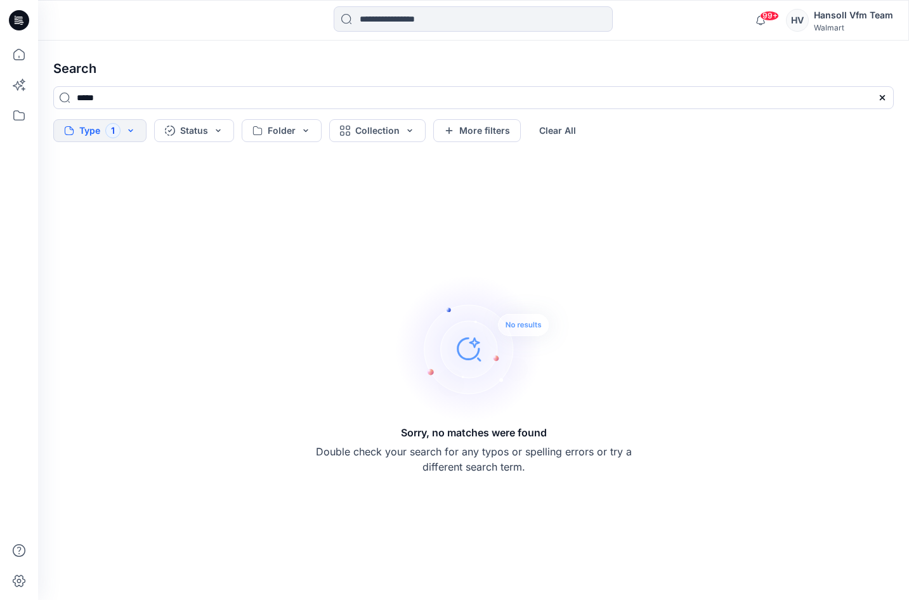
click at [813, 17] on div "HV Hansoll Vfm Team Walmart" at bounding box center [839, 20] width 107 height 25
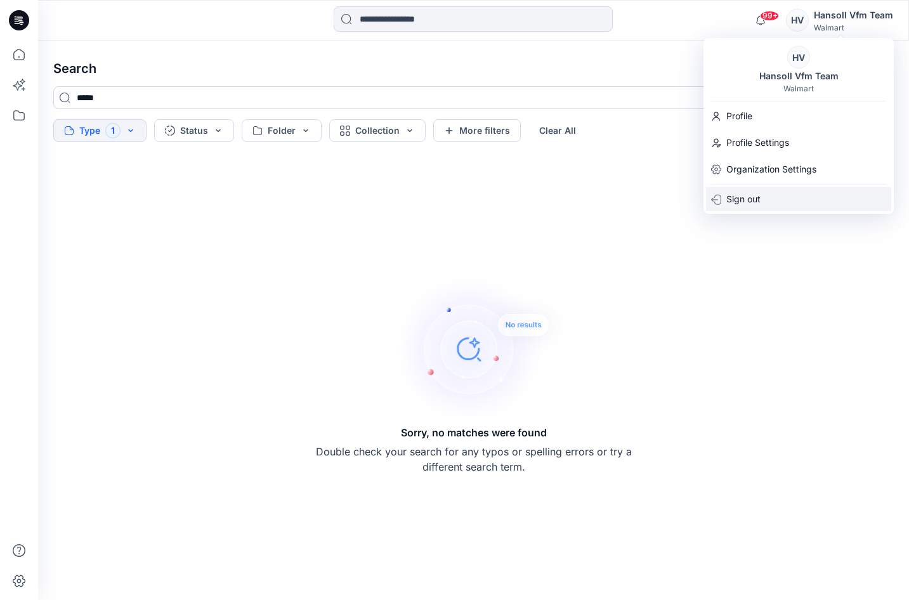
click at [756, 202] on p "Sign out" at bounding box center [743, 199] width 34 height 24
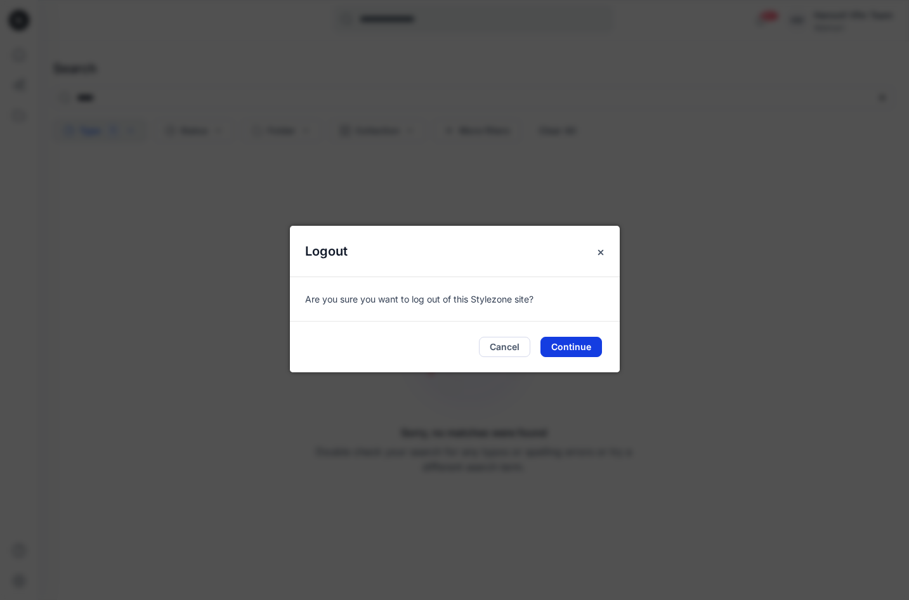
click at [580, 348] on button "Continue" at bounding box center [571, 347] width 62 height 20
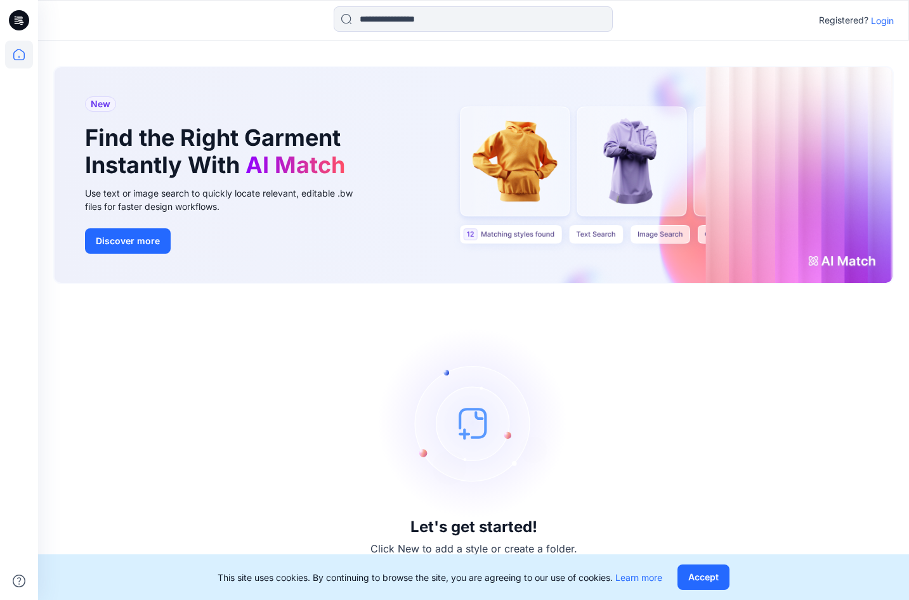
click at [889, 23] on p "Login" at bounding box center [882, 20] width 23 height 13
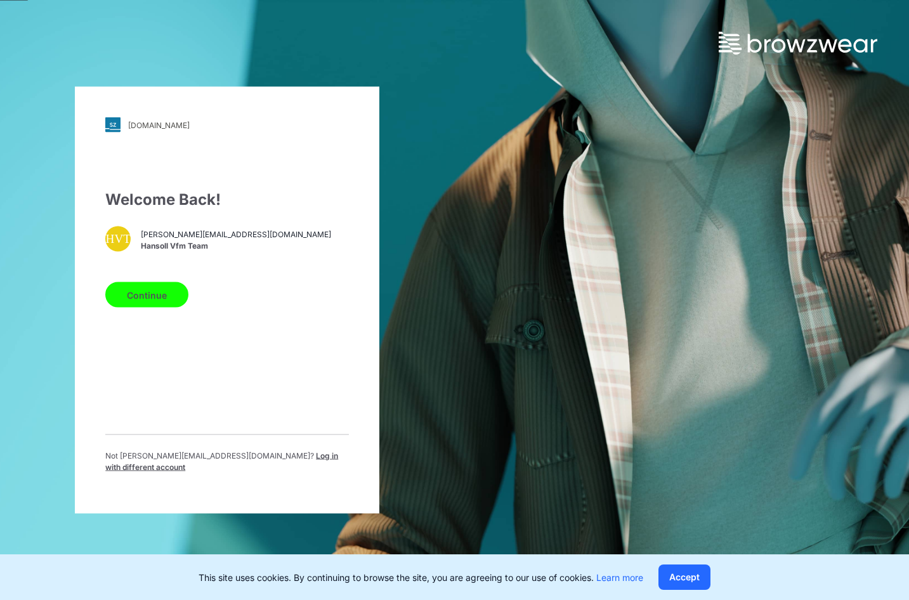
click at [204, 235] on span "[PERSON_NAME][EMAIL_ADDRESS][DOMAIN_NAME]" at bounding box center [236, 233] width 190 height 11
click at [122, 243] on div "HVT" at bounding box center [117, 238] width 25 height 25
click at [136, 129] on div "walmart.stylezone.com" at bounding box center [159, 125] width 62 height 10
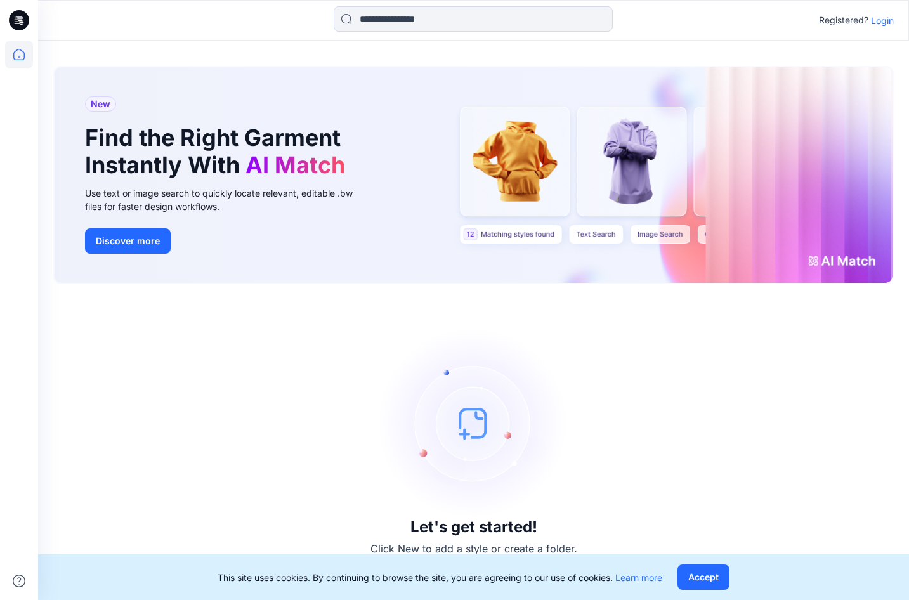
click at [891, 20] on p "Login" at bounding box center [882, 20] width 23 height 13
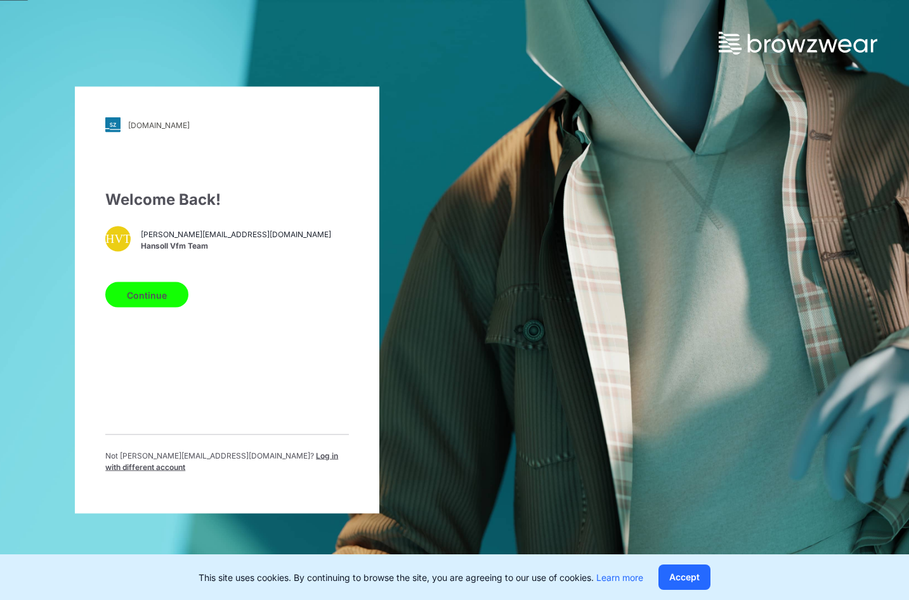
click at [154, 129] on div "[DOMAIN_NAME]" at bounding box center [159, 125] width 62 height 10
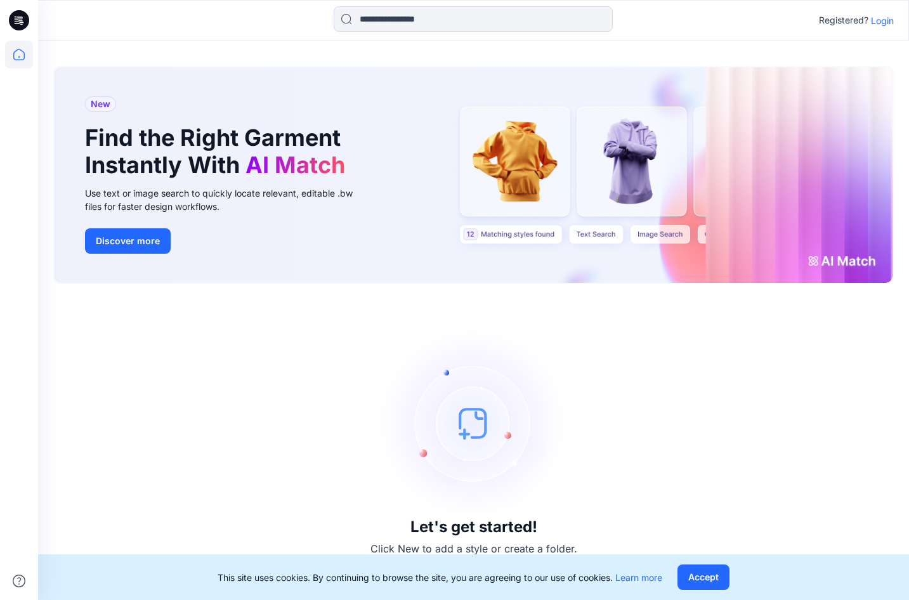
click at [885, 22] on p "Login" at bounding box center [882, 20] width 23 height 13
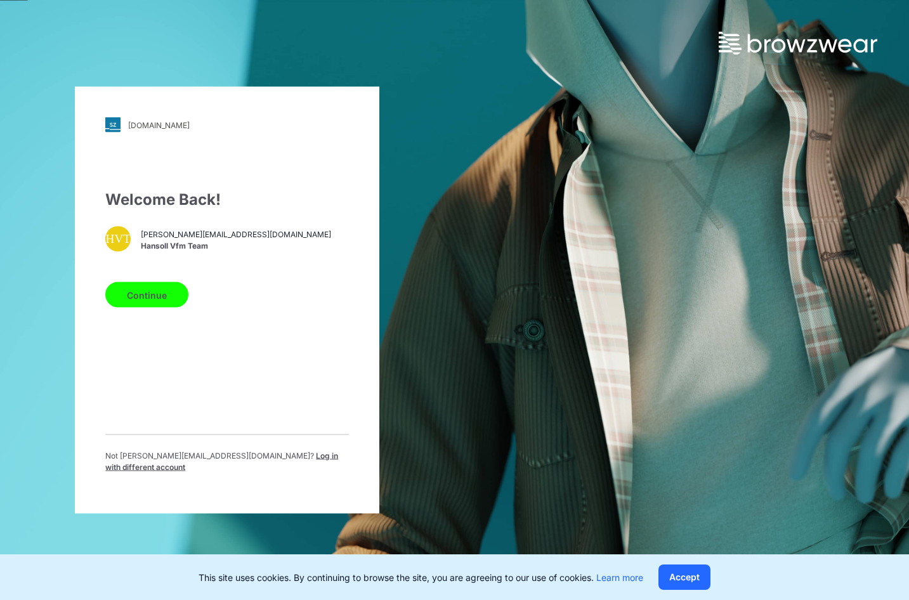
click at [211, 251] on span "Hansoll Vfm Team" at bounding box center [236, 245] width 190 height 11
drag, startPoint x: 134, startPoint y: 247, endPoint x: 119, endPoint y: 244, distance: 14.8
click at [133, 246] on div "HVT hansoll-vfm@hansoll.com Hansoll Vfm Team" at bounding box center [227, 238] width 244 height 25
click at [119, 244] on div "HVT" at bounding box center [117, 238] width 25 height 25
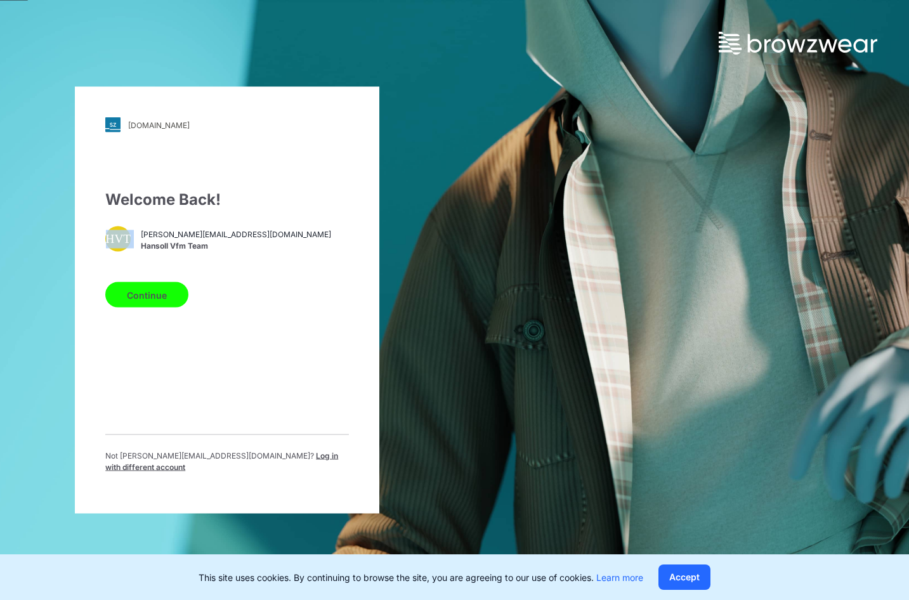
click at [119, 244] on div "HVT" at bounding box center [117, 238] width 25 height 25
click at [820, 48] on img at bounding box center [798, 43] width 159 height 23
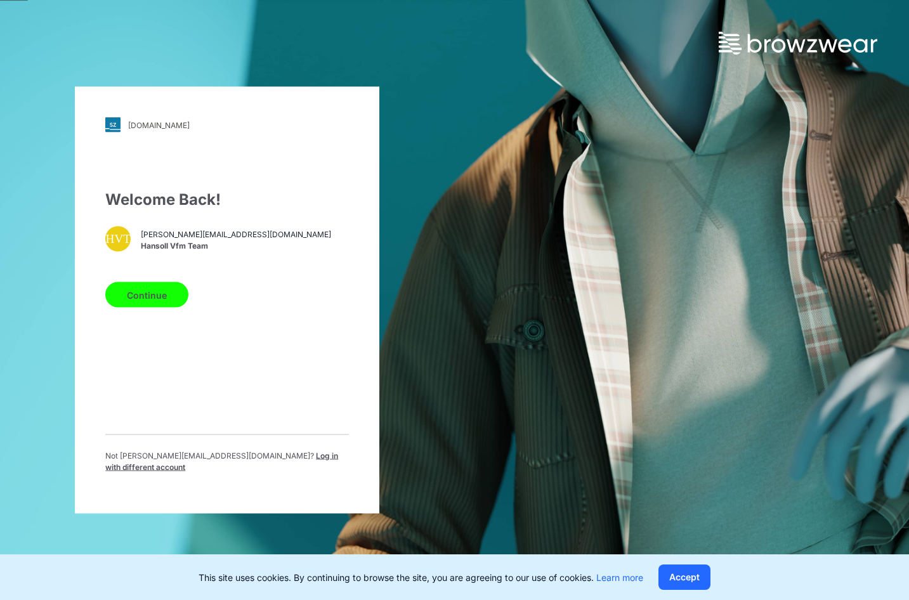
click at [243, 226] on div "Welcome Back! HVT hansoll-vfm@hansoll.com Hansoll Vfm Team Continue Not hansoll…" at bounding box center [227, 335] width 244 height 295
click at [163, 139] on div "walmart.stylezone.com Loading... Welcome Back! HVT hansoll-vfm@hansoll.com Hans…" at bounding box center [227, 300] width 305 height 427
click at [163, 129] on div "[DOMAIN_NAME]" at bounding box center [159, 125] width 62 height 10
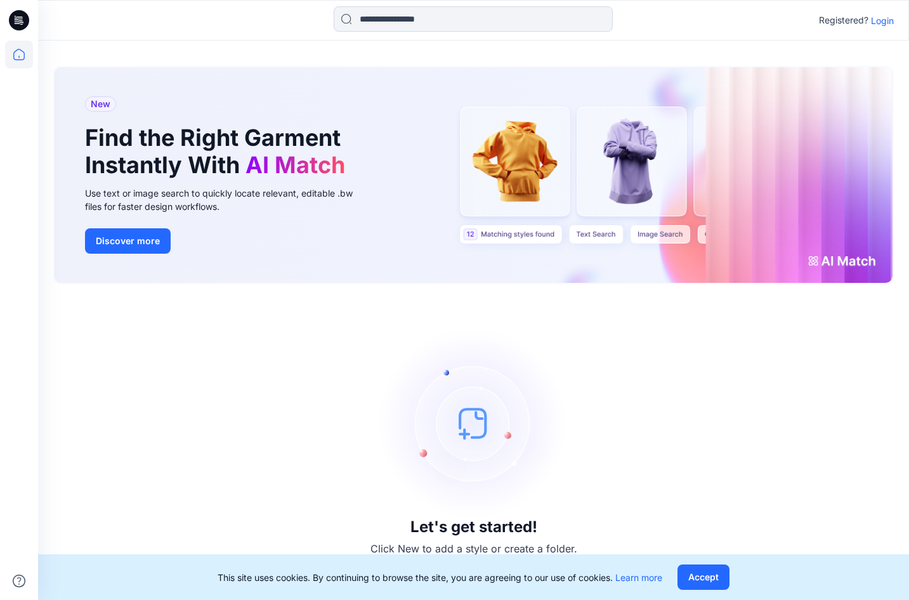
click at [17, 21] on icon at bounding box center [19, 20] width 20 height 20
click at [22, 57] on icon at bounding box center [19, 55] width 28 height 28
click at [18, 52] on icon at bounding box center [19, 55] width 28 height 28
click at [15, 51] on icon at bounding box center [19, 55] width 28 height 28
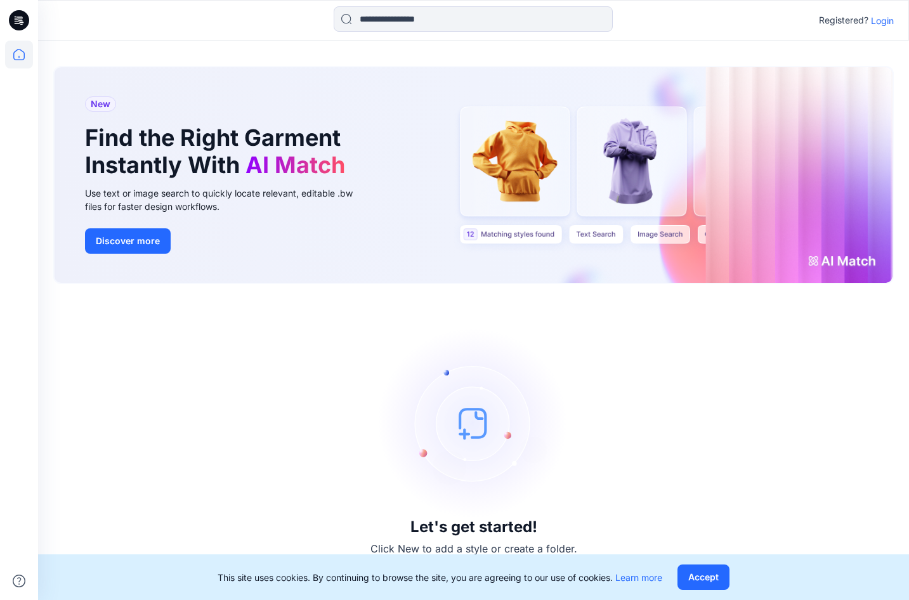
click at [15, 51] on icon at bounding box center [19, 55] width 28 height 28
click at [884, 20] on p "Login" at bounding box center [882, 20] width 23 height 13
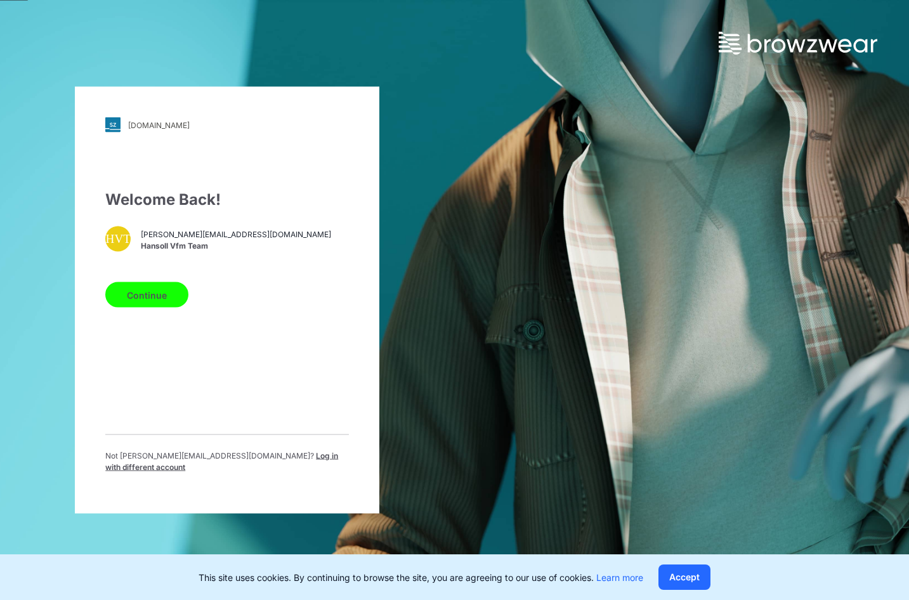
click at [259, 466] on span "Log in with different account" at bounding box center [221, 461] width 233 height 21
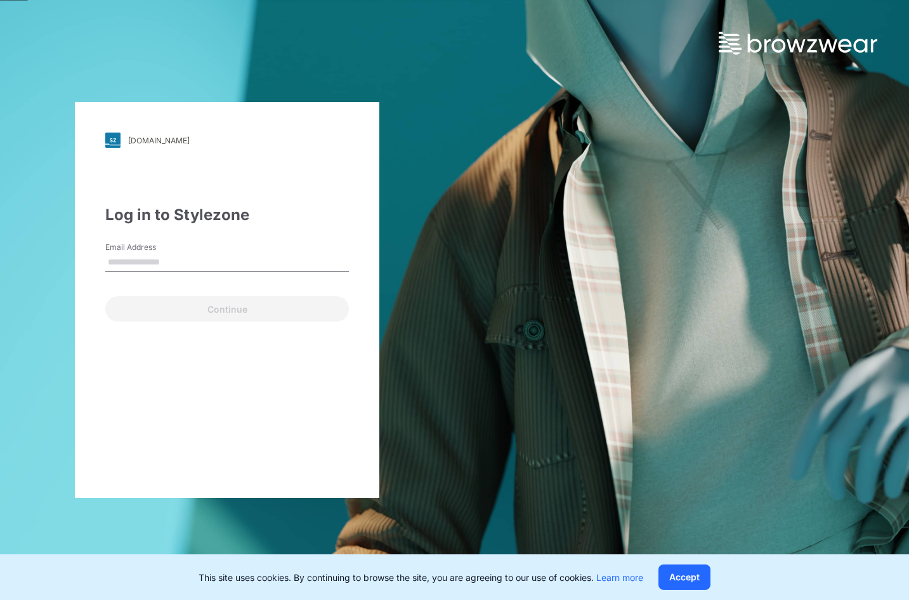
click at [170, 266] on input "Email Address" at bounding box center [227, 262] width 244 height 19
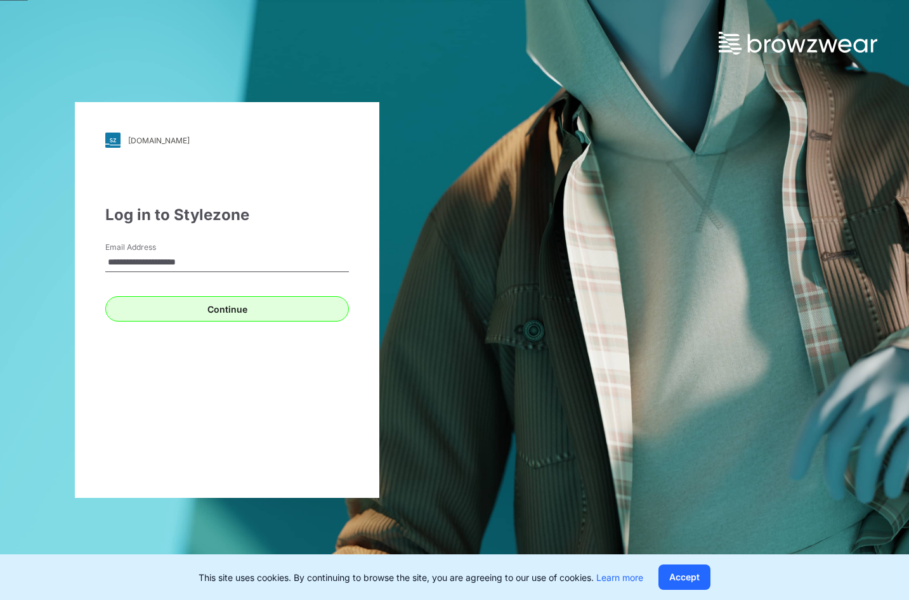
type input "**********"
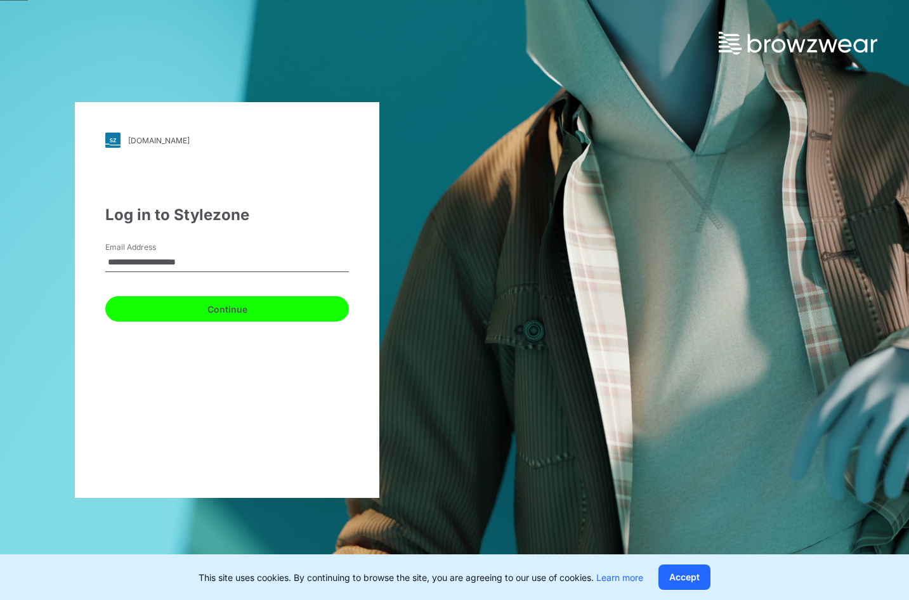
click at [197, 305] on button "Continue" at bounding box center [227, 308] width 244 height 25
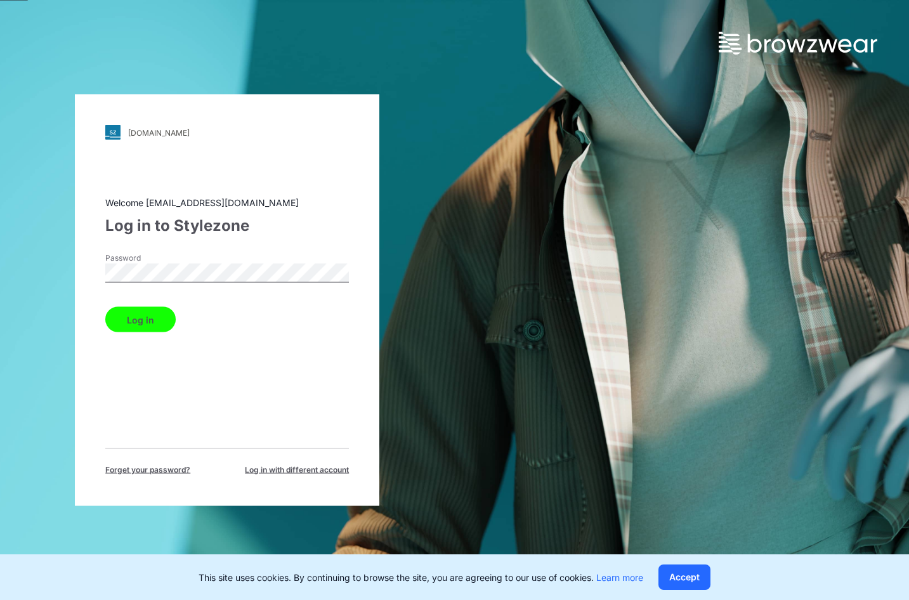
click at [115, 317] on button "Log in" at bounding box center [140, 319] width 70 height 25
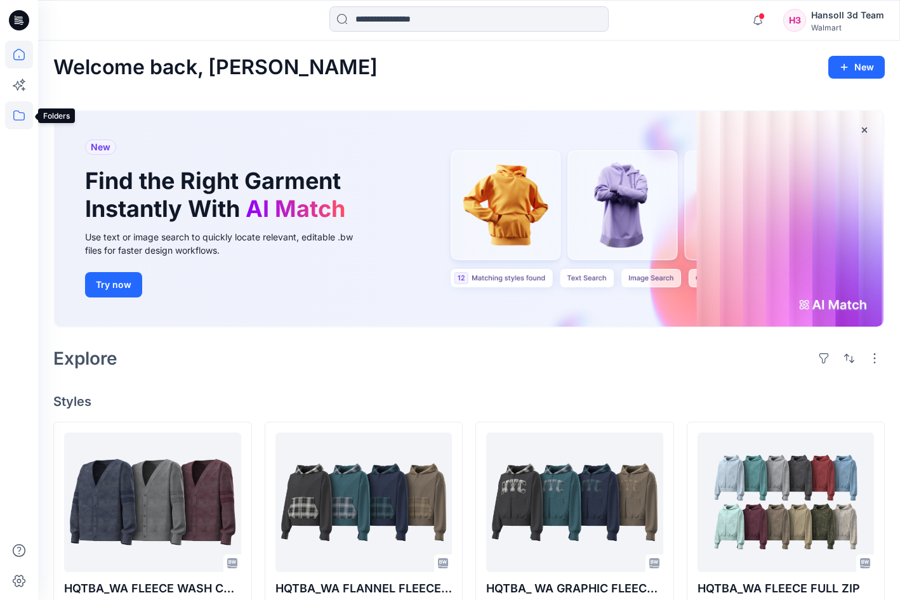
click at [19, 116] on icon at bounding box center [19, 116] width 28 height 28
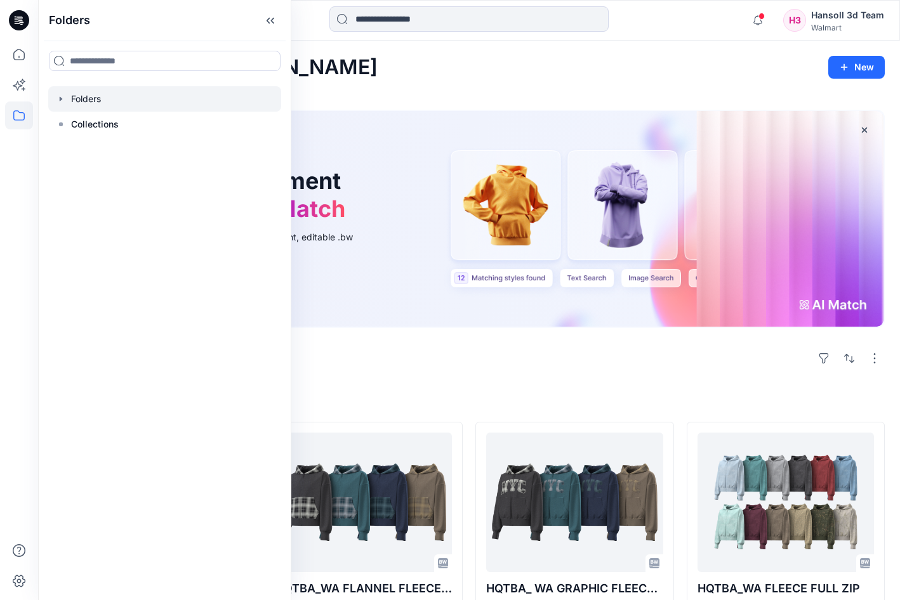
click at [84, 98] on div at bounding box center [164, 98] width 233 height 25
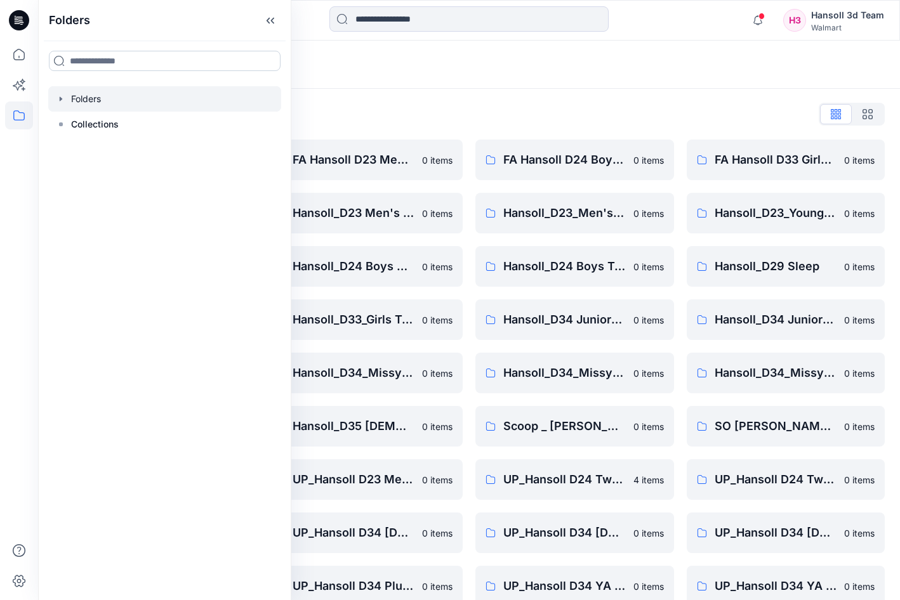
click at [117, 57] on input at bounding box center [165, 61] width 232 height 20
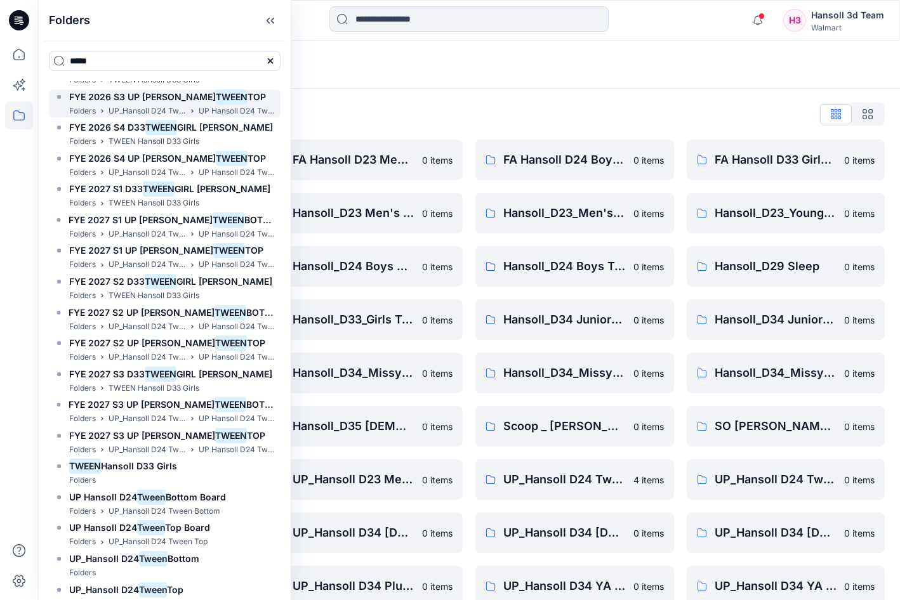
scroll to position [33, 0]
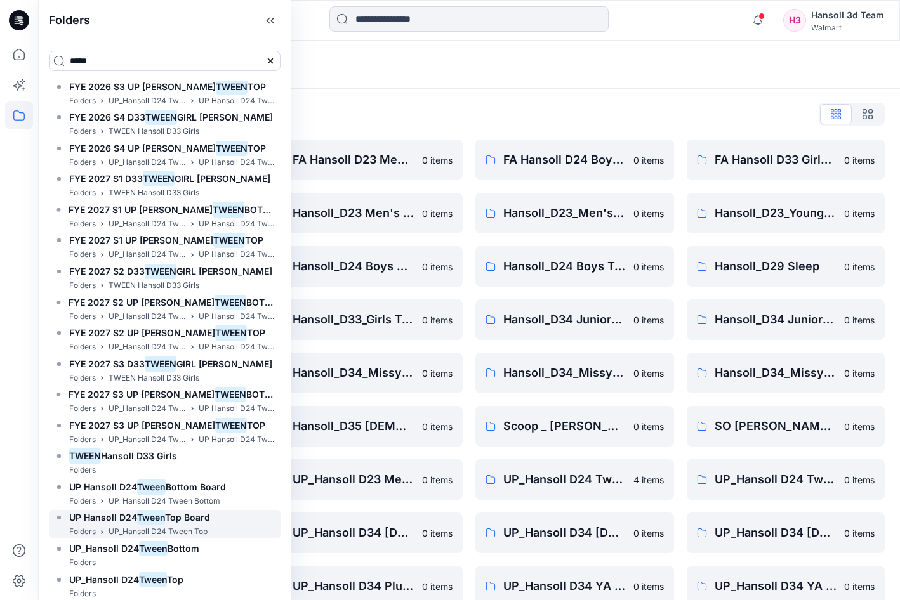
click at [162, 524] on mark "Tween" at bounding box center [151, 517] width 28 height 17
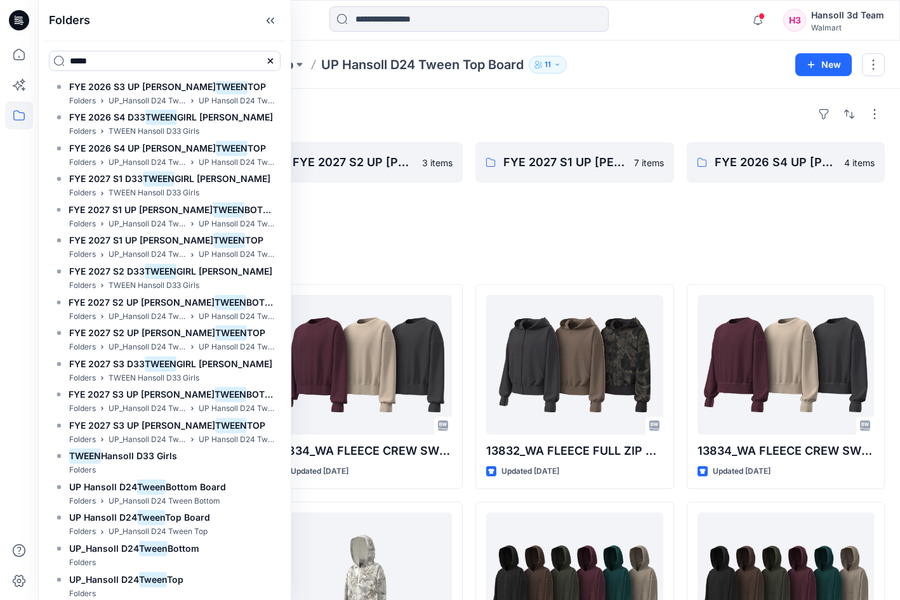
drag, startPoint x: 132, startPoint y: 57, endPoint x: 48, endPoint y: 74, distance: 85.5
click at [48, 74] on div "*****" at bounding box center [165, 61] width 252 height 41
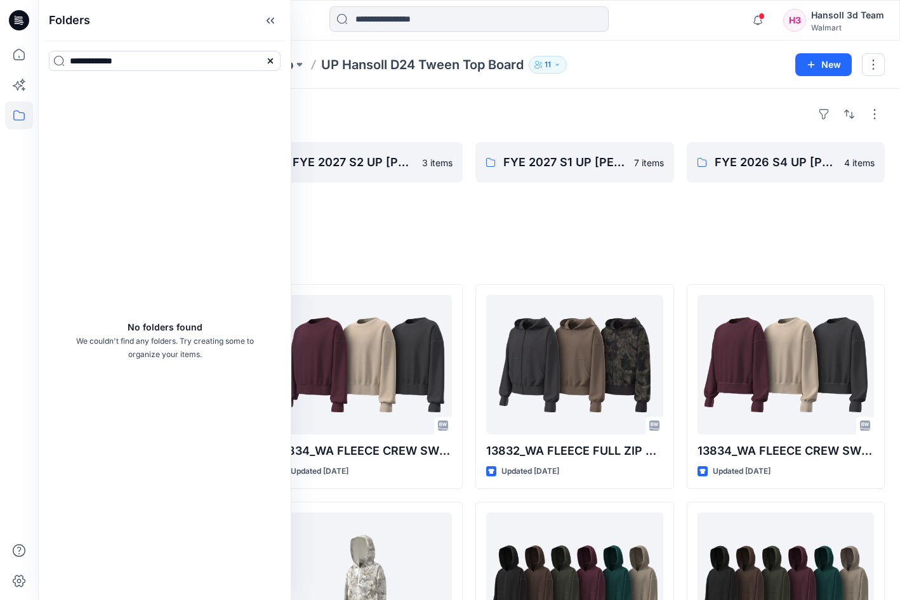
type input "**********"
click at [19, 119] on icon at bounding box center [19, 116] width 28 height 28
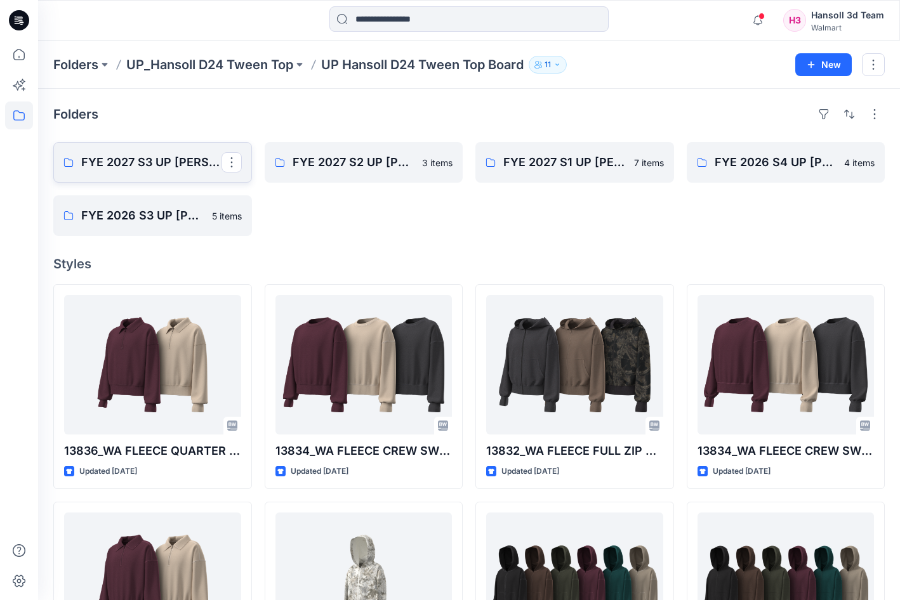
click at [147, 165] on p "FYE 2027 S3 UP [PERSON_NAME] TOP" at bounding box center [151, 163] width 140 height 18
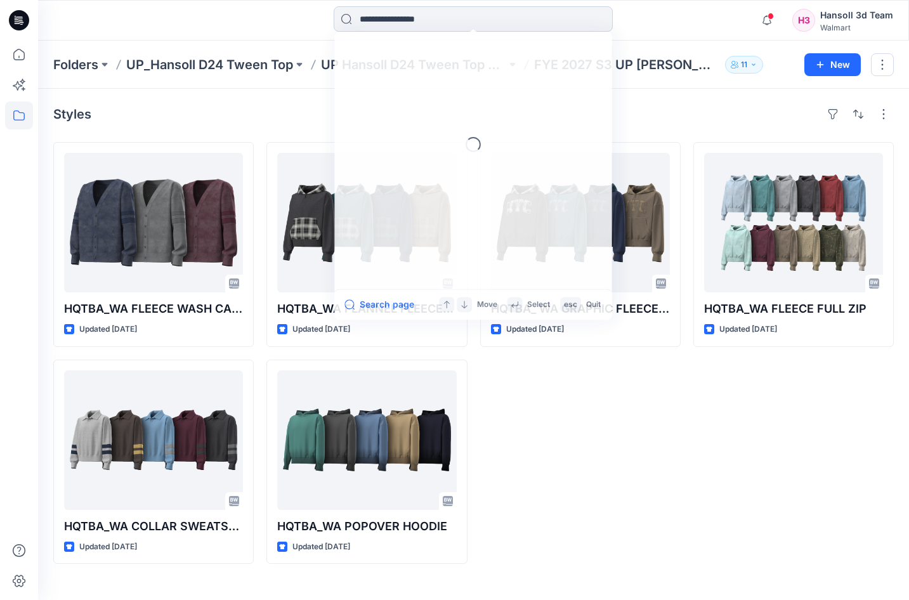
click at [401, 25] on input at bounding box center [473, 18] width 279 height 25
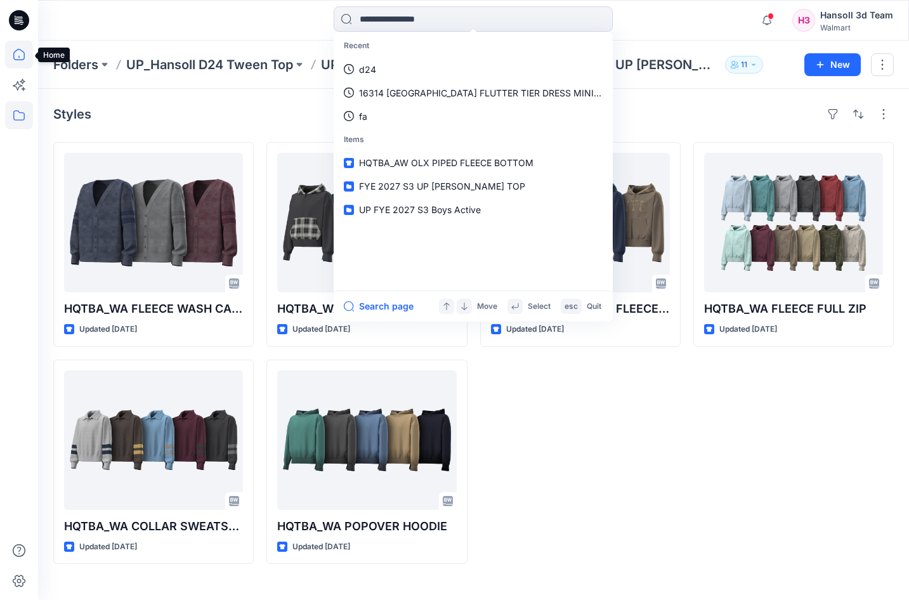
click at [11, 54] on icon at bounding box center [19, 55] width 28 height 28
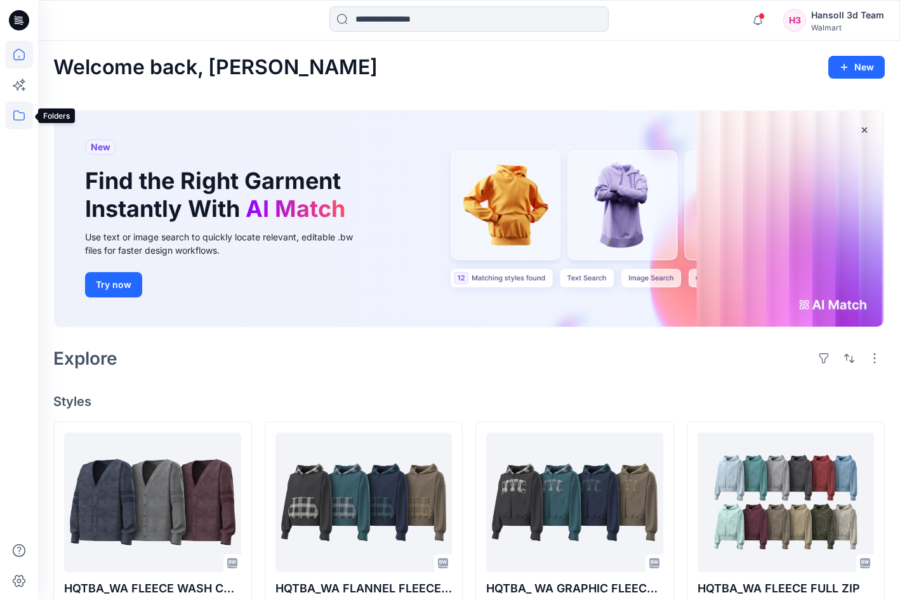
click at [16, 118] on icon at bounding box center [19, 116] width 28 height 28
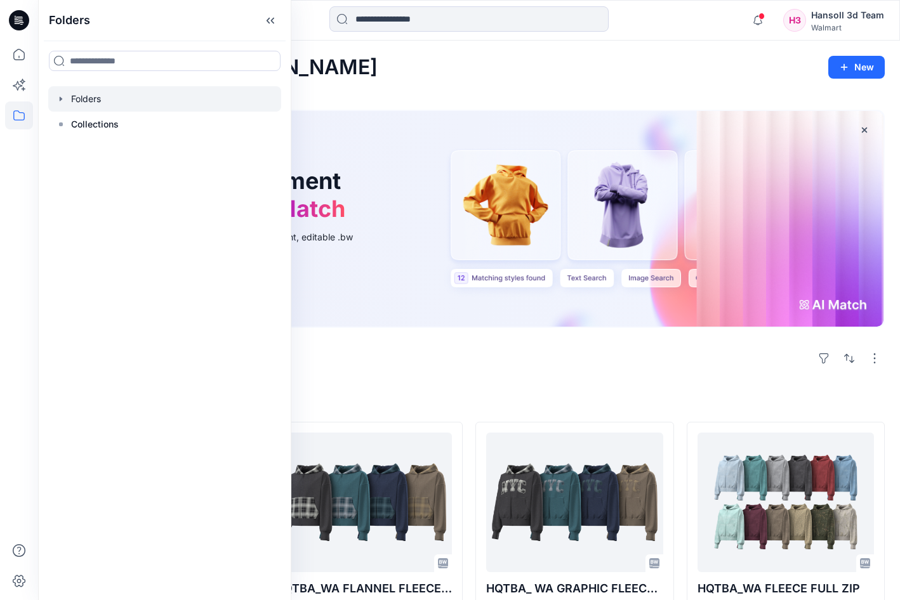
click at [104, 95] on div at bounding box center [164, 98] width 233 height 25
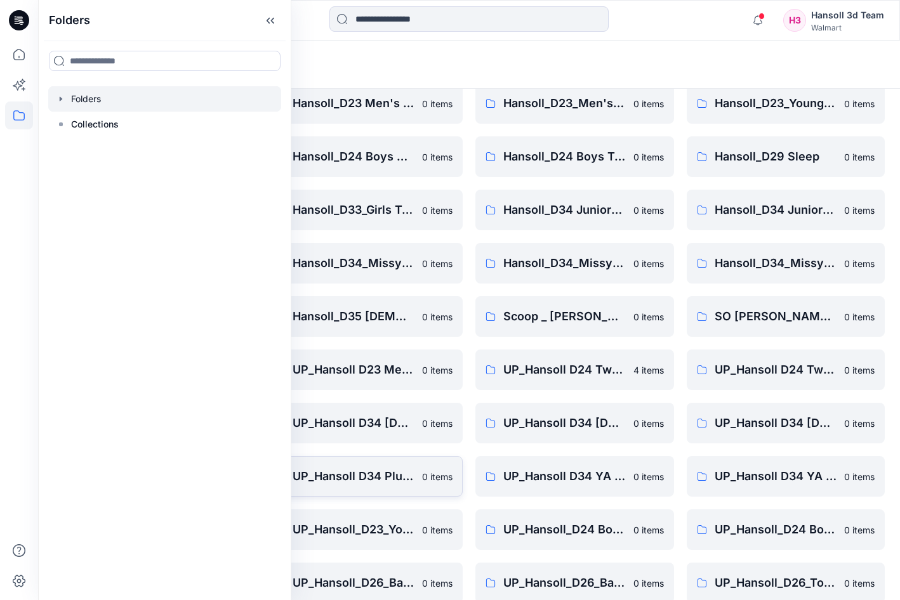
scroll to position [181, 0]
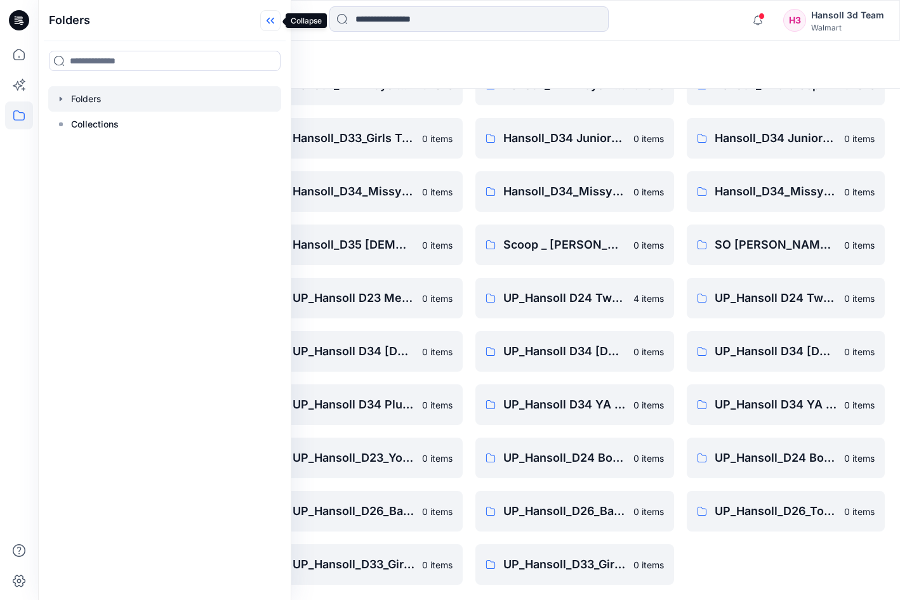
click at [268, 20] on icon at bounding box center [267, 21] width 3 height 6
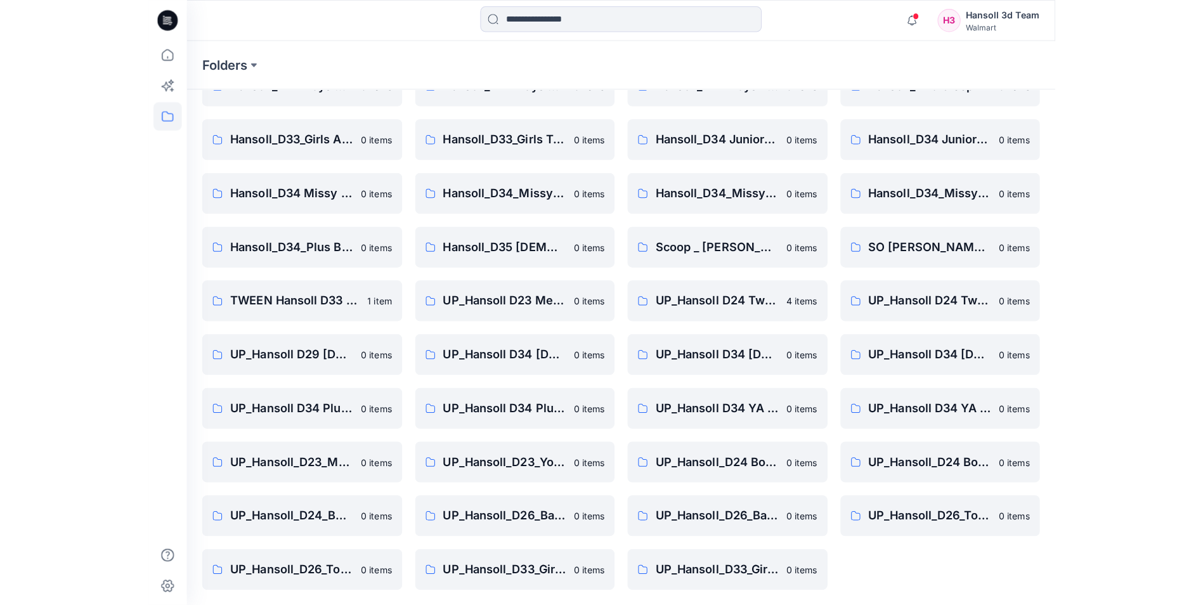
scroll to position [176, 0]
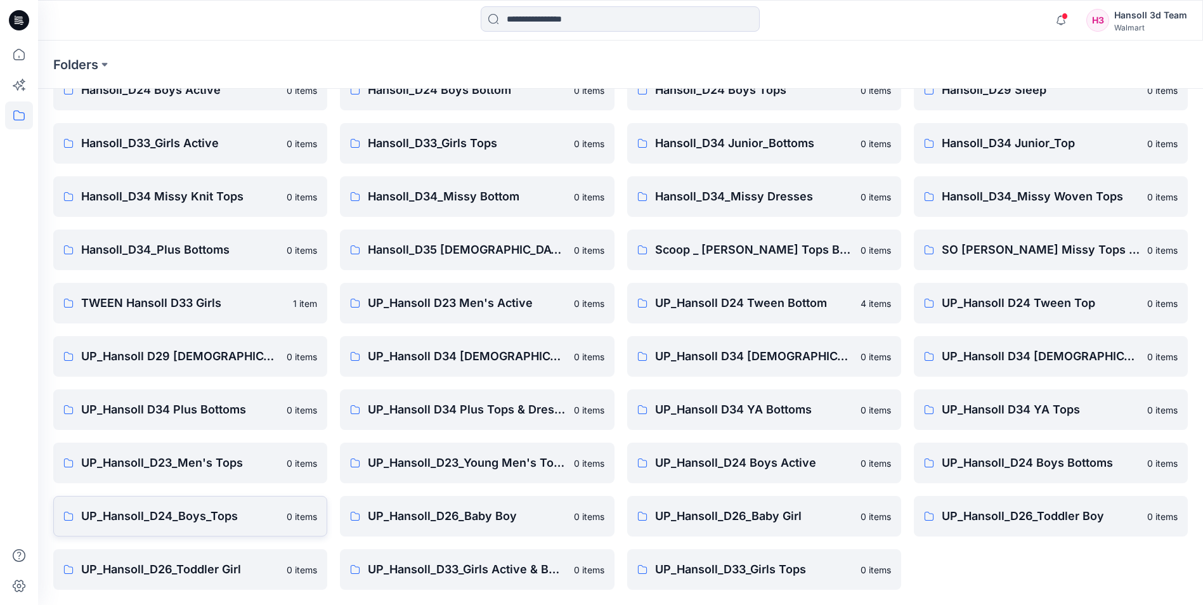
click at [150, 511] on p "UP_Hansoll_D24_Boys_Tops" at bounding box center [180, 517] width 198 height 18
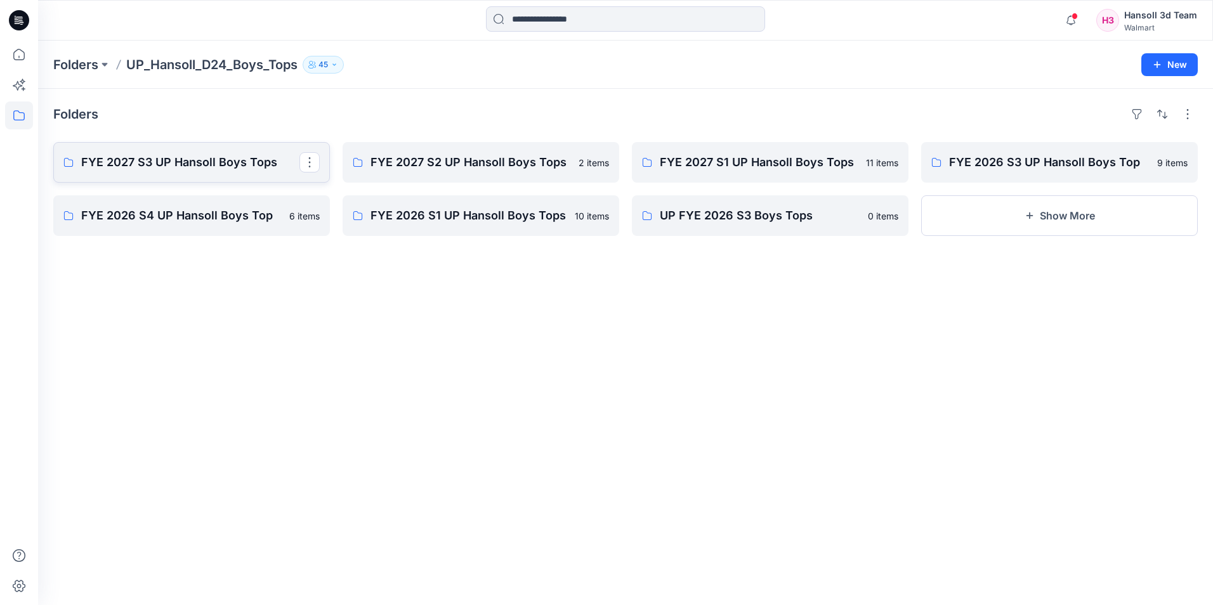
click at [215, 162] on p "FYE 2027 S3 UP Hansoll Boys Tops" at bounding box center [190, 163] width 218 height 18
